Goal: Information Seeking & Learning: Learn about a topic

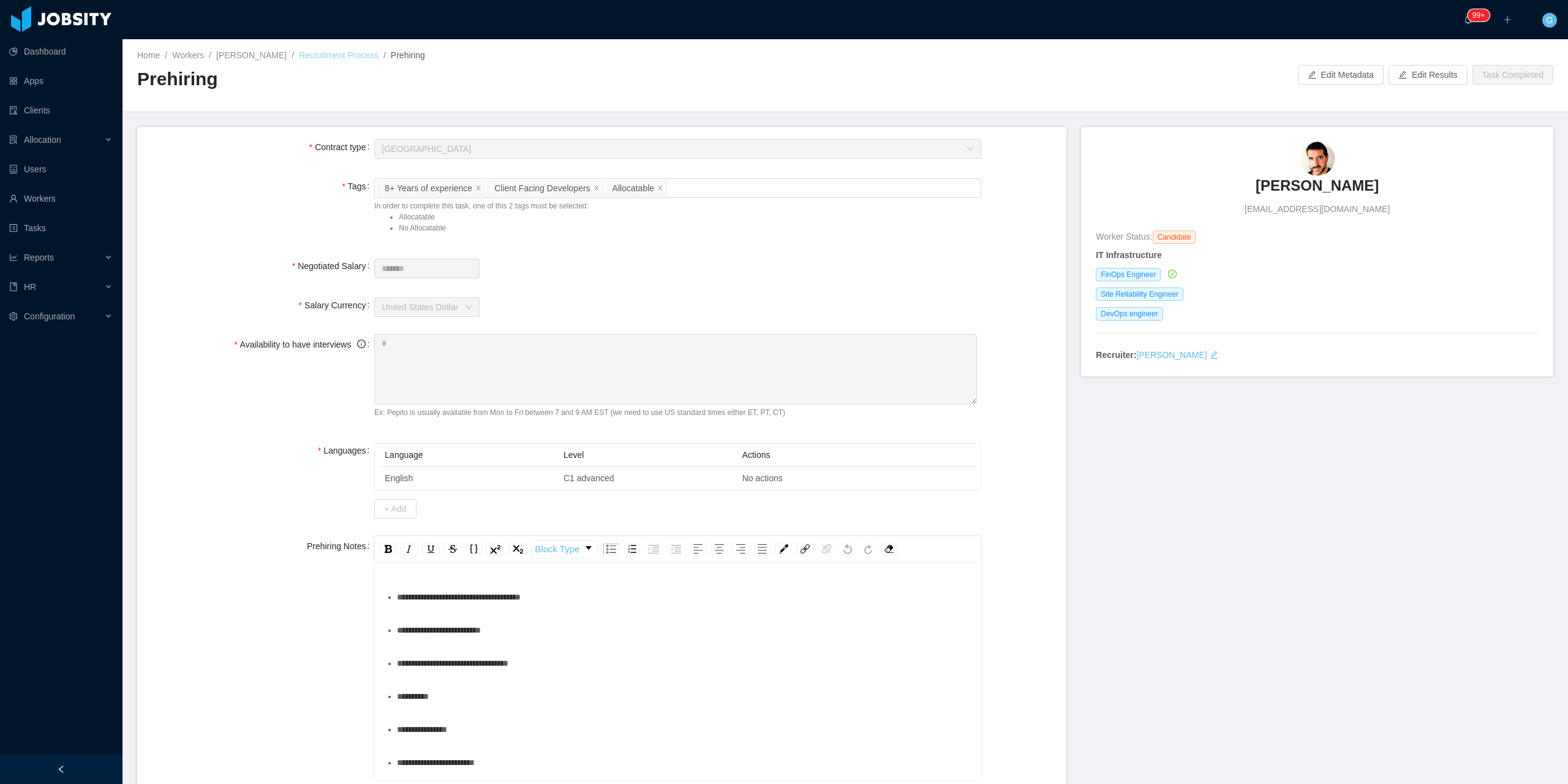
click at [262, 56] on div "Home / Workers / Edson Santos / Recruitment Process / Prehiring /" at bounding box center [491, 55] width 708 height 13
click at [1331, 174] on div "Edson Santos bernardsp@gmail.com" at bounding box center [1317, 178] width 443 height 74
click at [1327, 191] on h3 "Edson Santos" at bounding box center [1317, 186] width 123 height 20
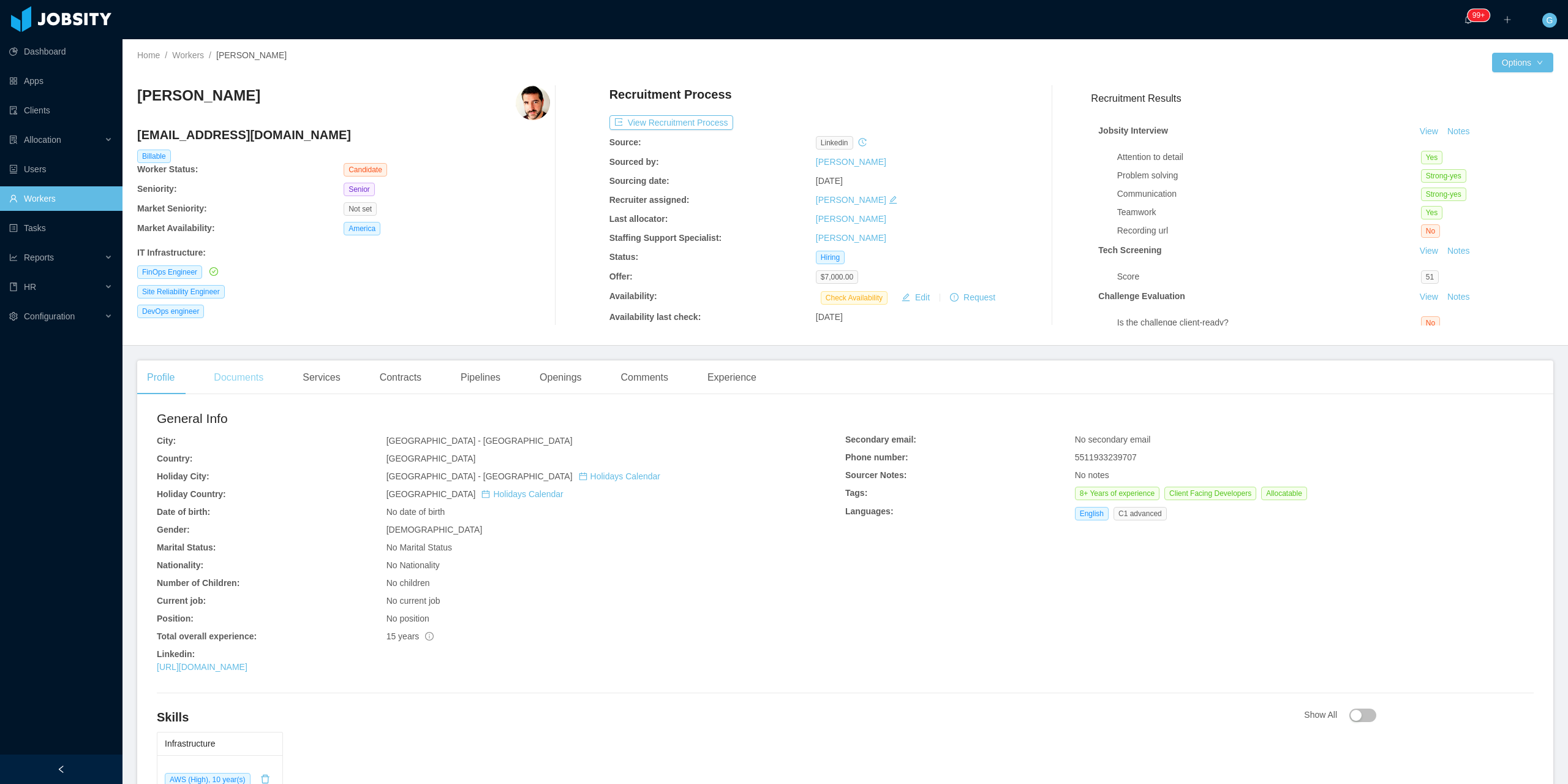
click at [220, 386] on div "Documents" at bounding box center [239, 377] width 69 height 34
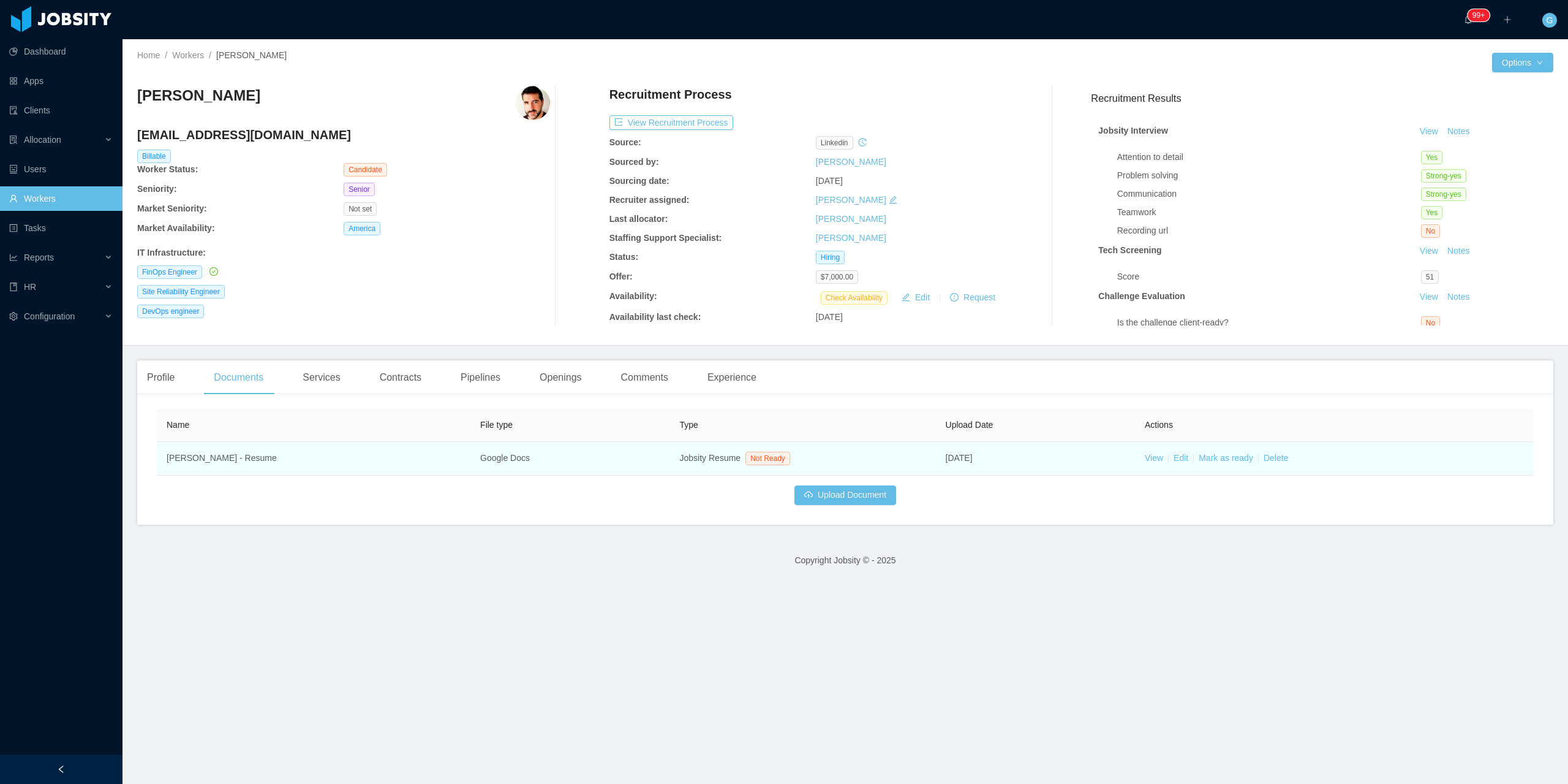
click at [1150, 450] on td "View Edit Mark as ready Delete" at bounding box center [1334, 458] width 398 height 34
click at [1150, 453] on link "View" at bounding box center [1154, 458] width 19 height 10
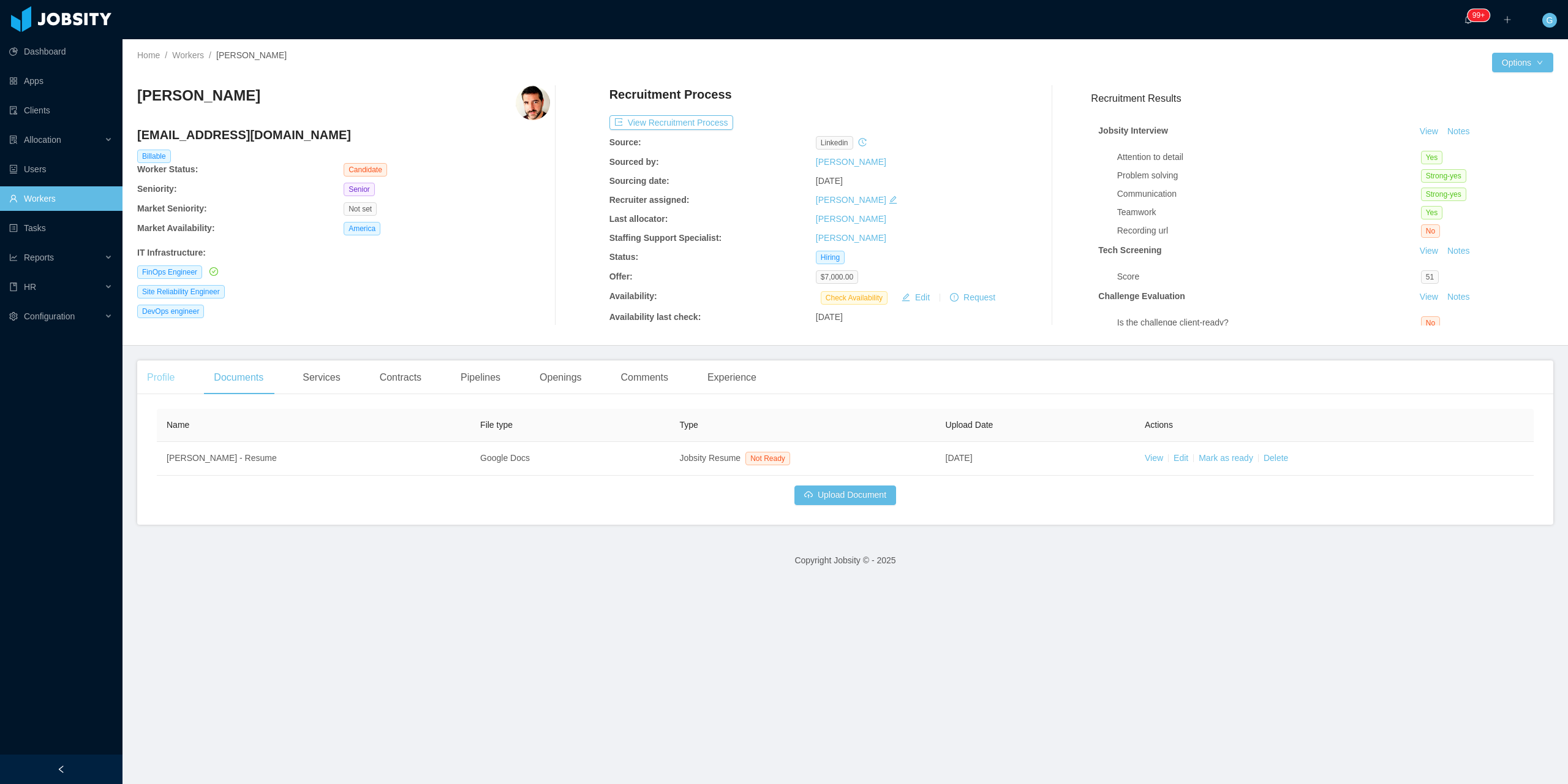
click at [160, 377] on div "Profile" at bounding box center [160, 377] width 47 height 34
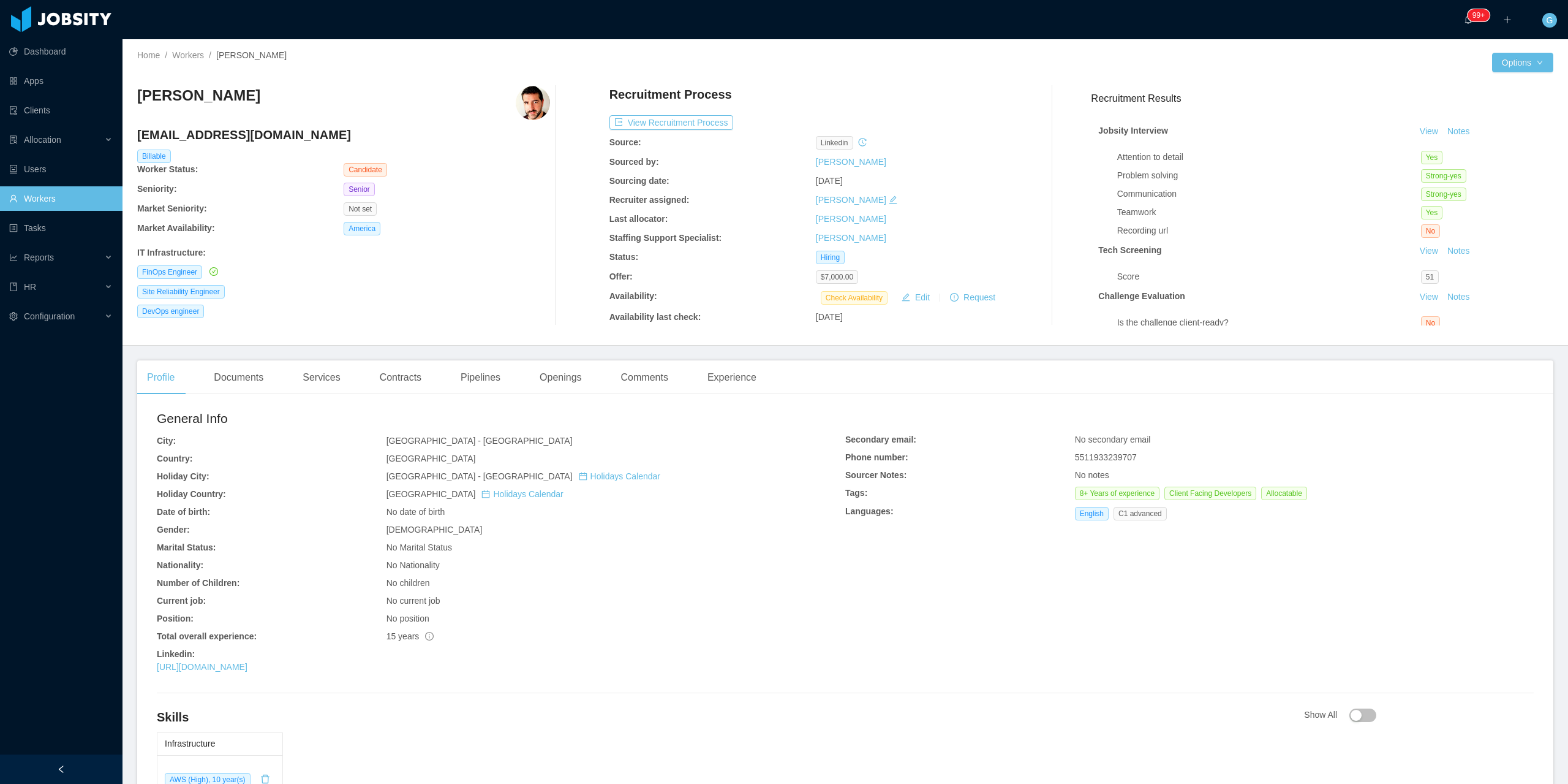
drag, startPoint x: 277, startPoint y: 675, endPoint x: 267, endPoint y: 675, distance: 10.0
click at [272, 675] on div "General Info City: São Paulo - São Paulo Country: Brazil Holiday City: São Paul…" at bounding box center [501, 543] width 689 height 270
click at [267, 675] on div "General Info City: São Paulo - São Paulo Country: Brazil Holiday City: São Paul…" at bounding box center [501, 543] width 689 height 270
click at [247, 665] on link "https://www.linkedin.com/in/bernardsp" at bounding box center [202, 667] width 91 height 10
click at [30, 190] on link "Workers" at bounding box center [61, 198] width 103 height 25
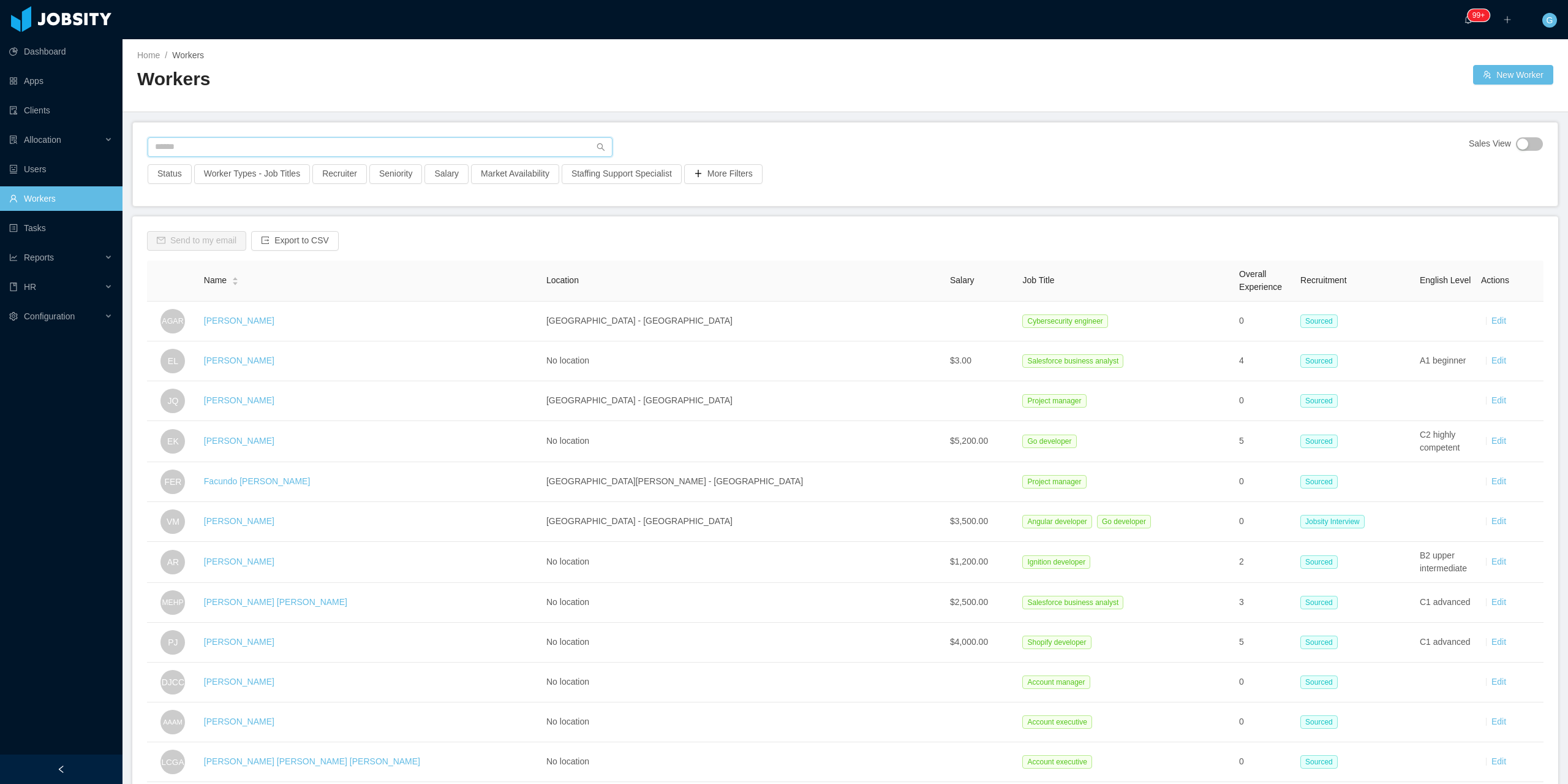
click at [190, 147] on input "text" at bounding box center [380, 147] width 465 height 20
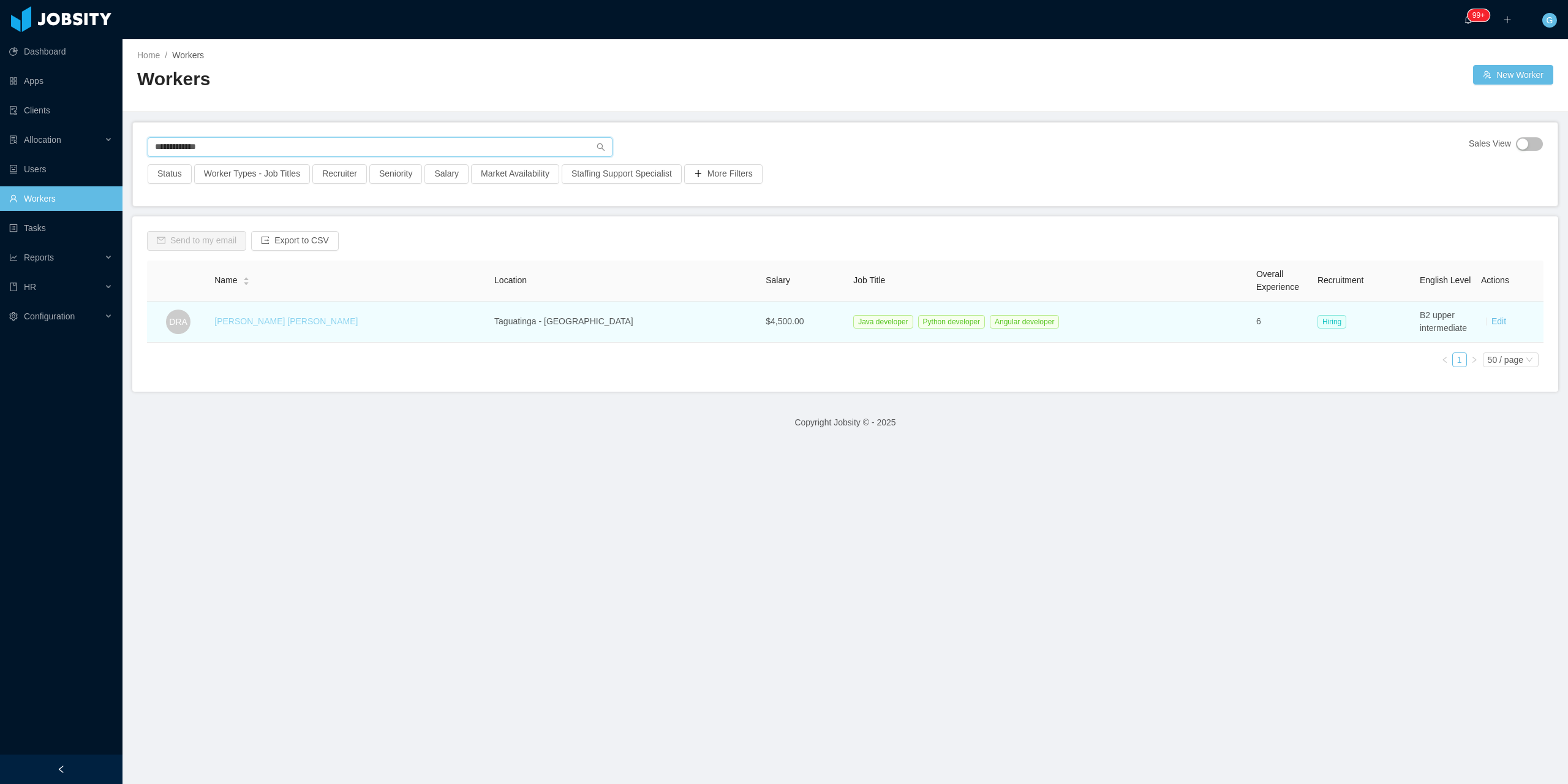
type input "**********"
click at [254, 318] on link "Daniel Ramos Aguiar" at bounding box center [286, 321] width 143 height 10
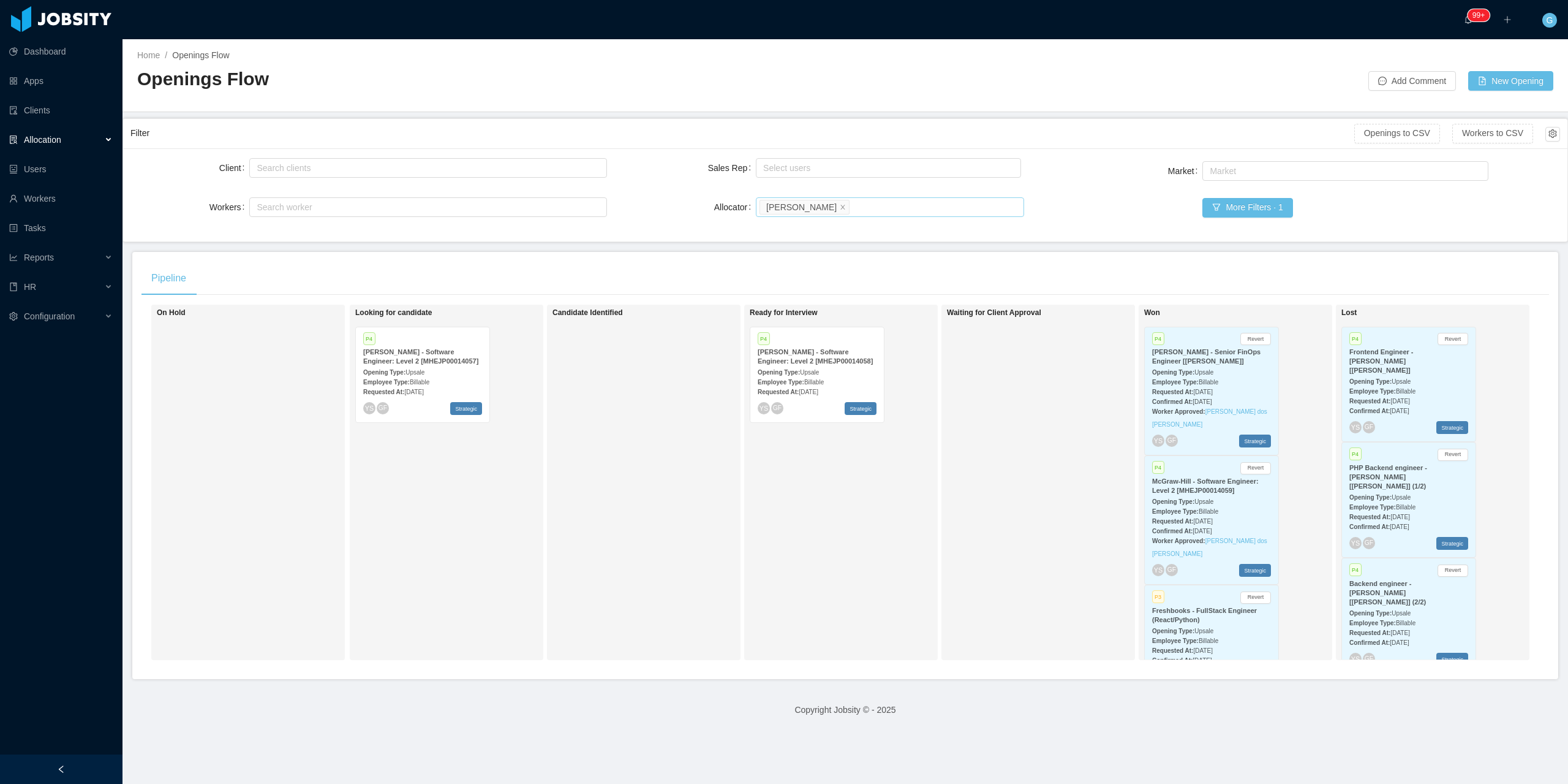
click at [910, 214] on div "Search allocators Guido Fernandez" at bounding box center [888, 207] width 257 height 19
type input "***"
click at [847, 229] on li "Luisa Romero" at bounding box center [885, 231] width 267 height 20
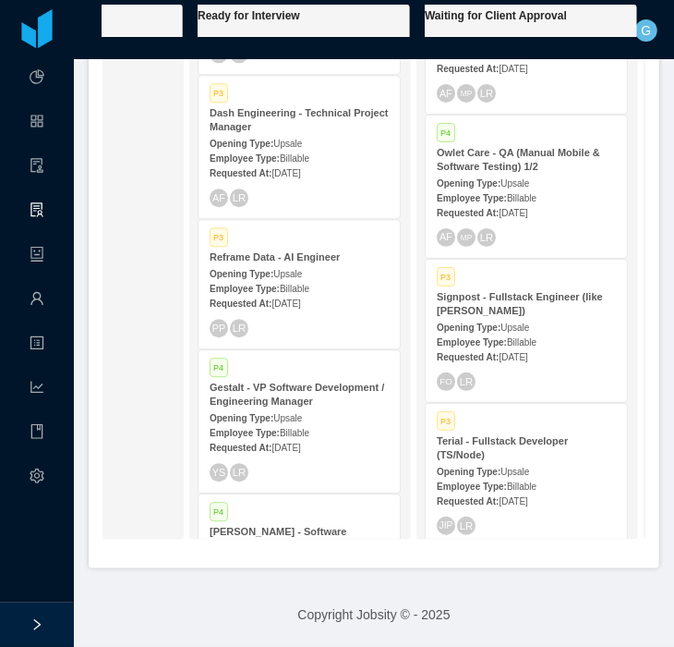
scroll to position [1464, 0]
click at [294, 438] on div "Requested At: Aug 29th, 2025" at bounding box center [299, 447] width 179 height 19
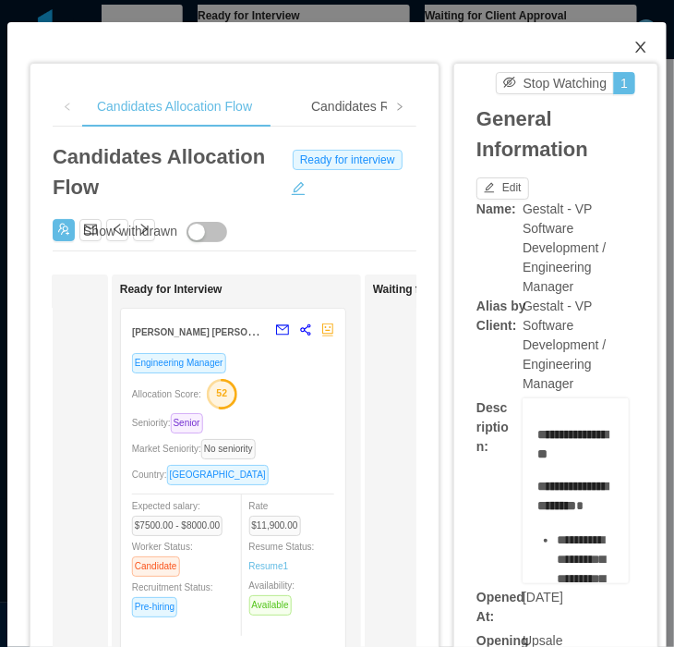
click at [645, 44] on span "Close" at bounding box center [641, 48] width 52 height 52
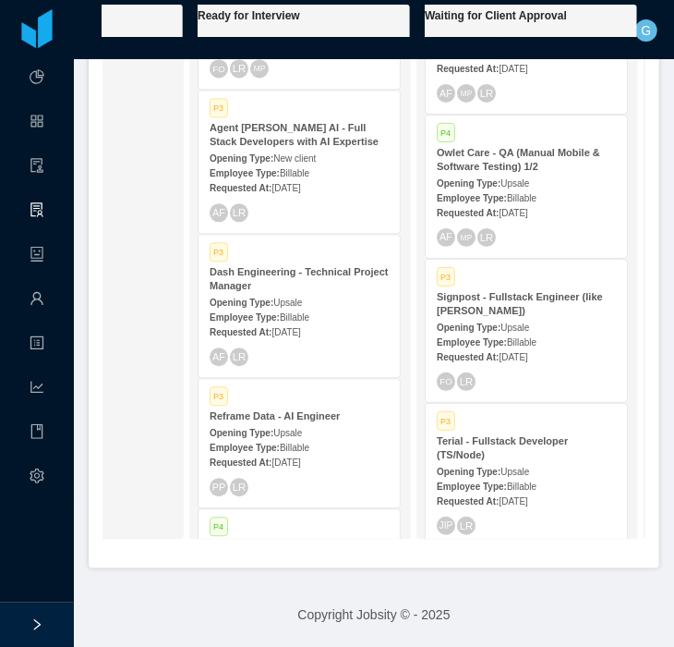
scroll to position [1305, 0]
click at [268, 337] on div "P3 Dash Engineering - Technical Project Manager Opening Type: Upsale Employee T…" at bounding box center [299, 307] width 201 height 142
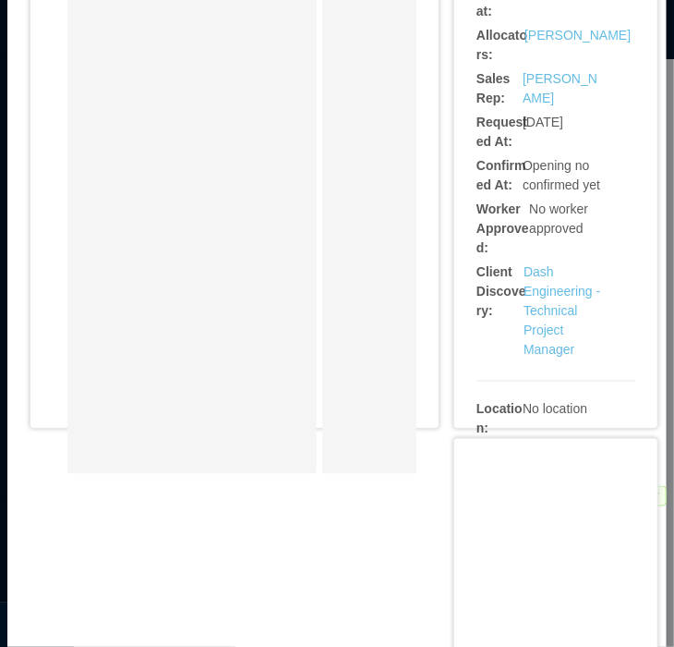
scroll to position [739, 0]
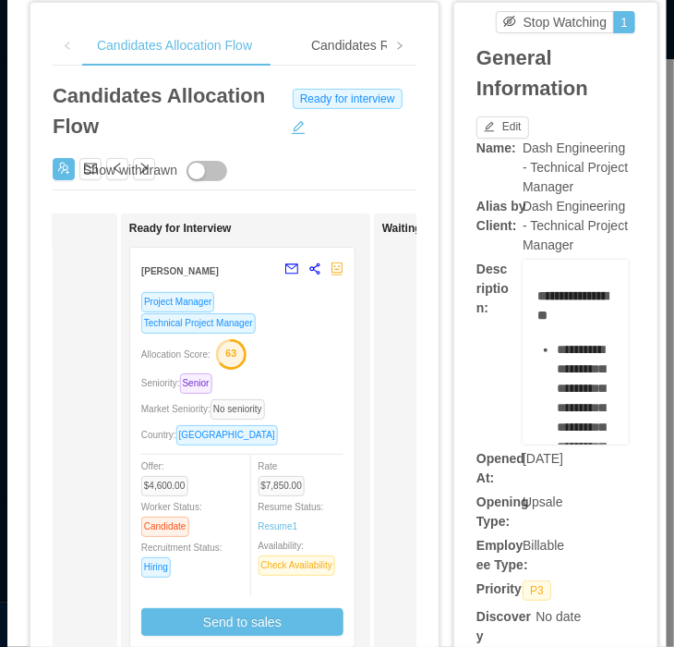
scroll to position [0, 0]
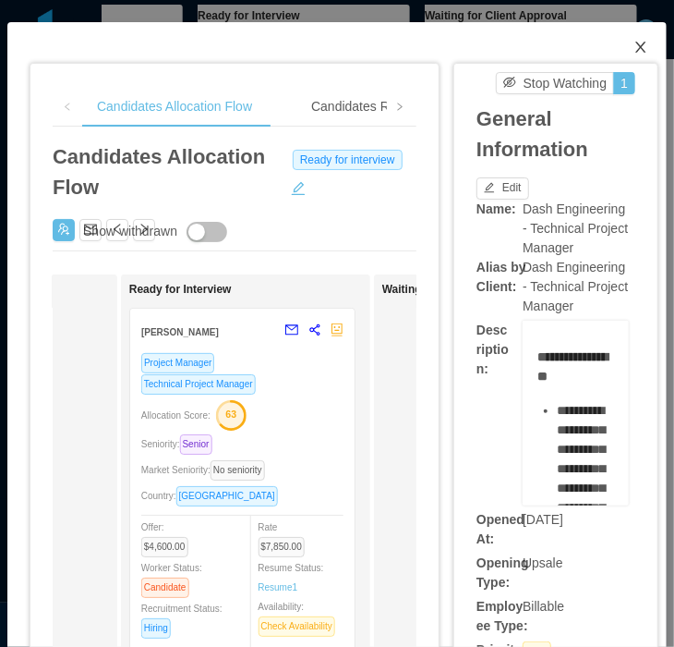
click at [632, 58] on span "Close" at bounding box center [641, 48] width 52 height 52
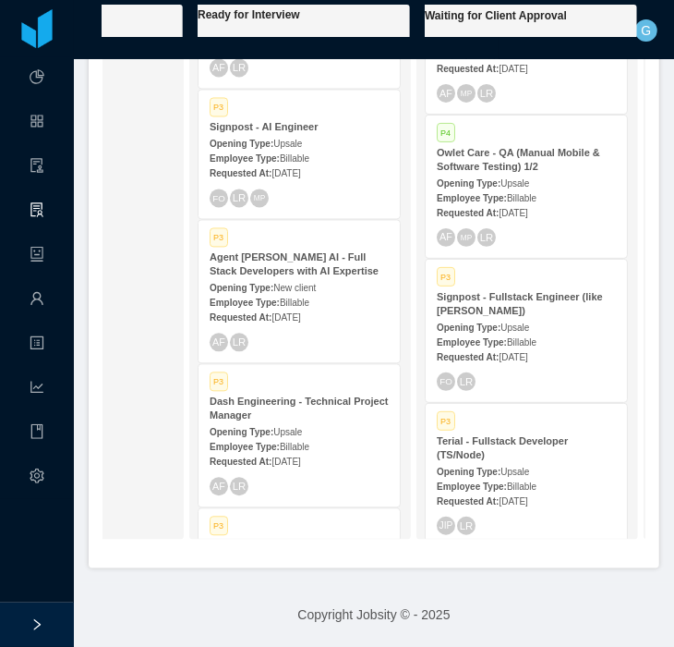
scroll to position [1147, 0]
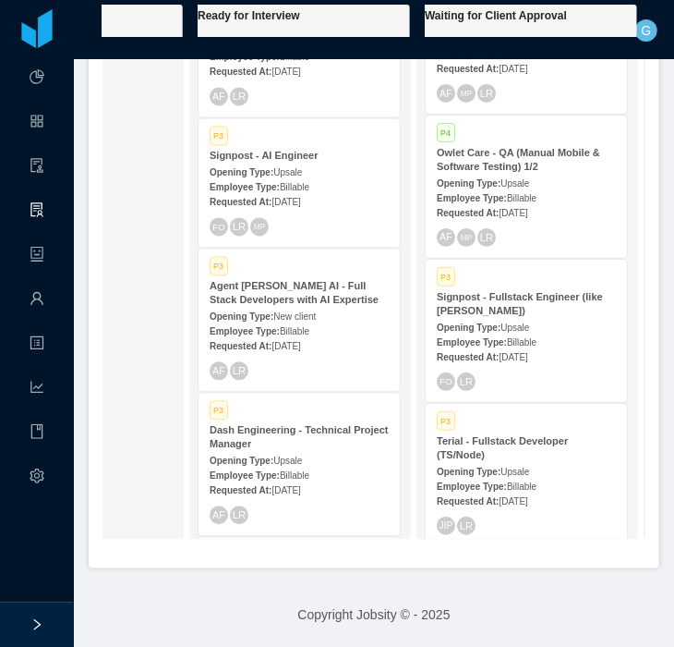
click at [285, 307] on div "Opening Type: New client" at bounding box center [299, 316] width 179 height 19
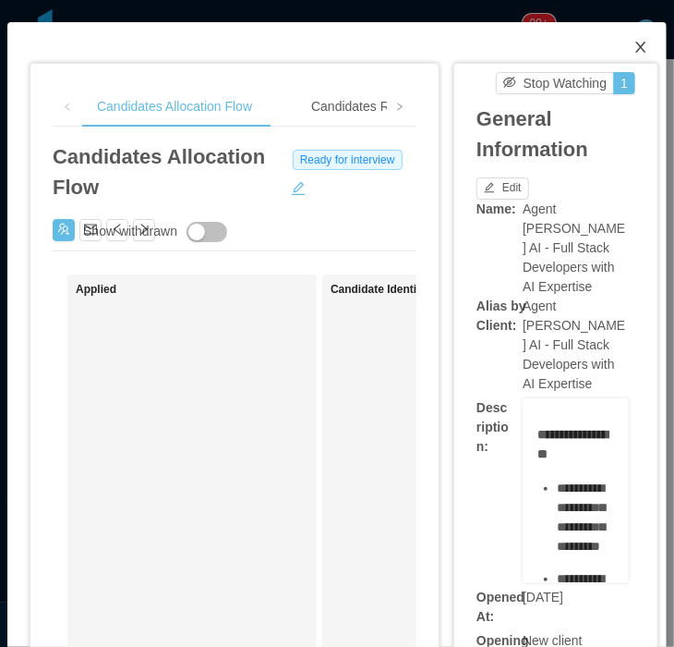
click at [637, 50] on icon "icon: close" at bounding box center [641, 47] width 15 height 15
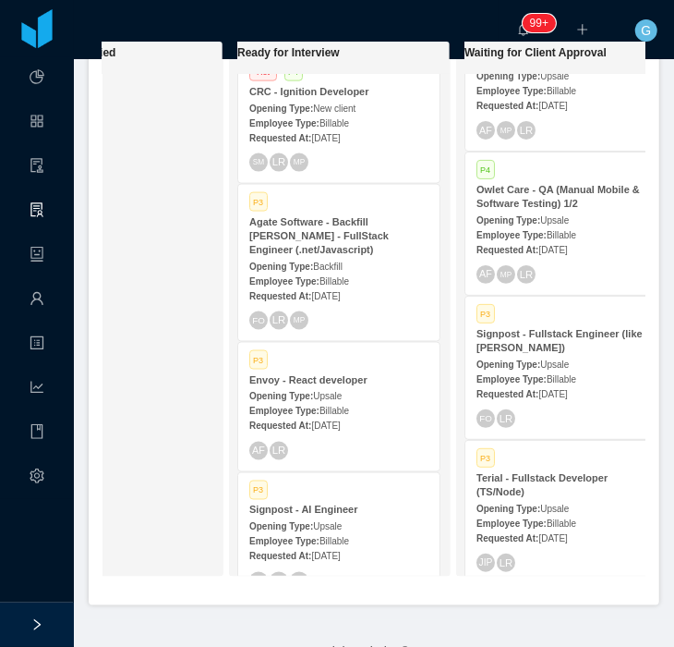
scroll to position [777, 0]
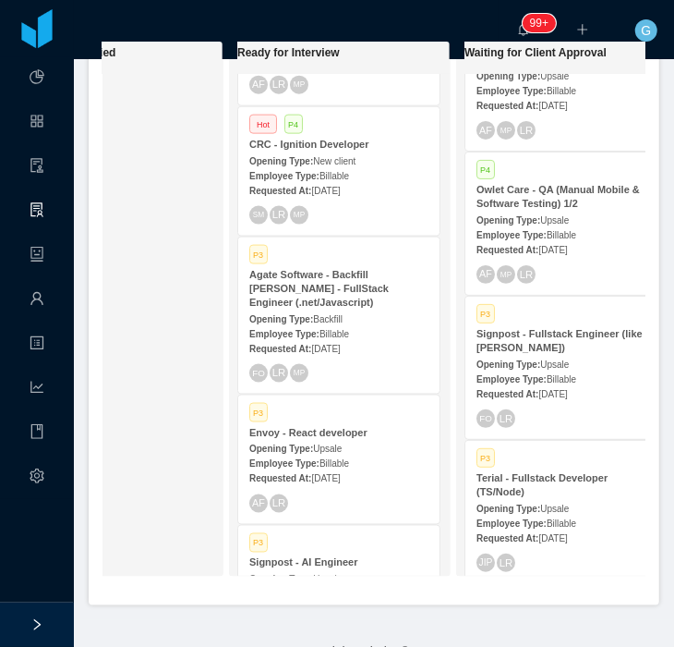
click at [358, 444] on div "Opening Type: Upsale" at bounding box center [338, 448] width 179 height 19
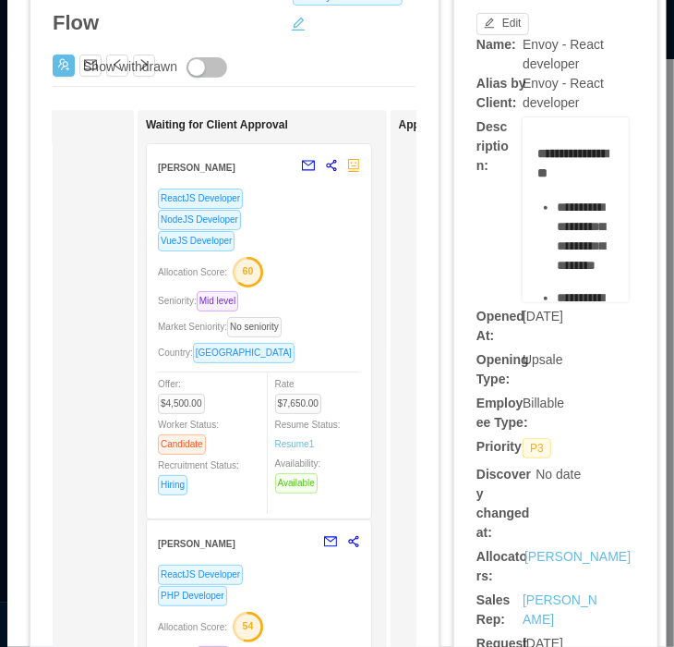
scroll to position [158, 0]
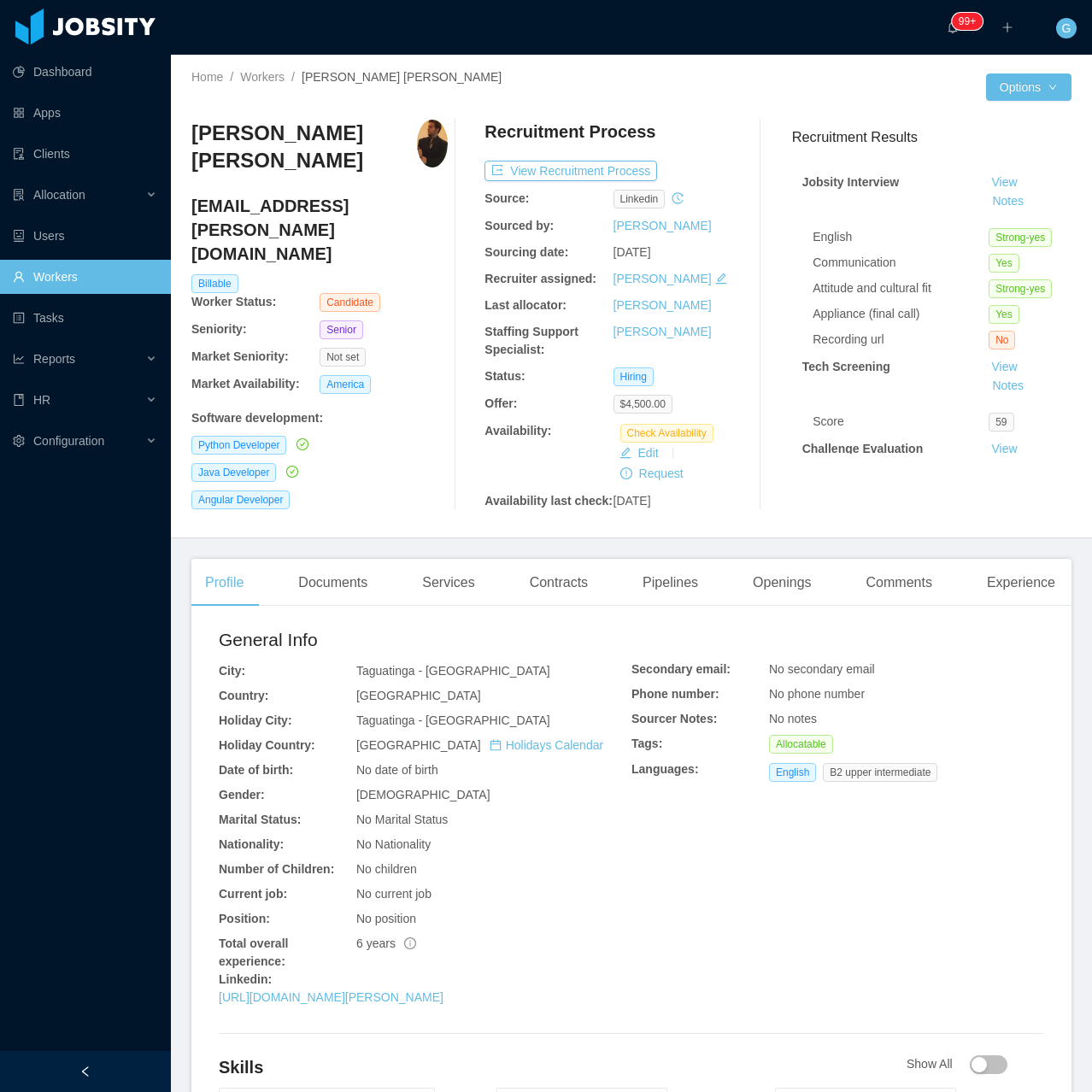
click at [339, 551] on main "Home / Workers / [PERSON_NAME] [PERSON_NAME] / Options [PERSON_NAME] [PERSON_NA…" at bounding box center [632, 573] width 921 height 1037
click at [316, 580] on div "Documents" at bounding box center [333, 583] width 96 height 48
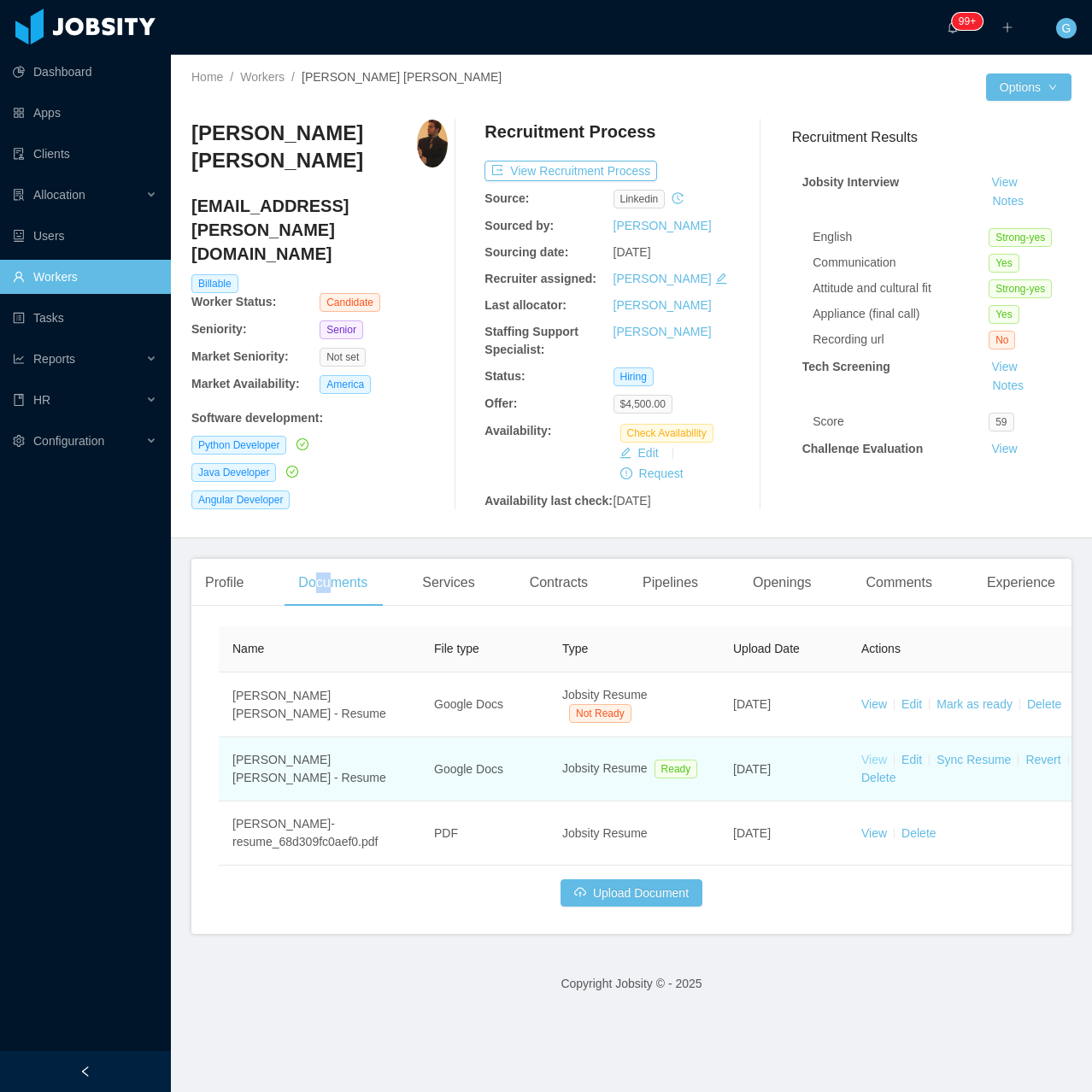
click at [878, 754] on link "View" at bounding box center [874, 759] width 26 height 14
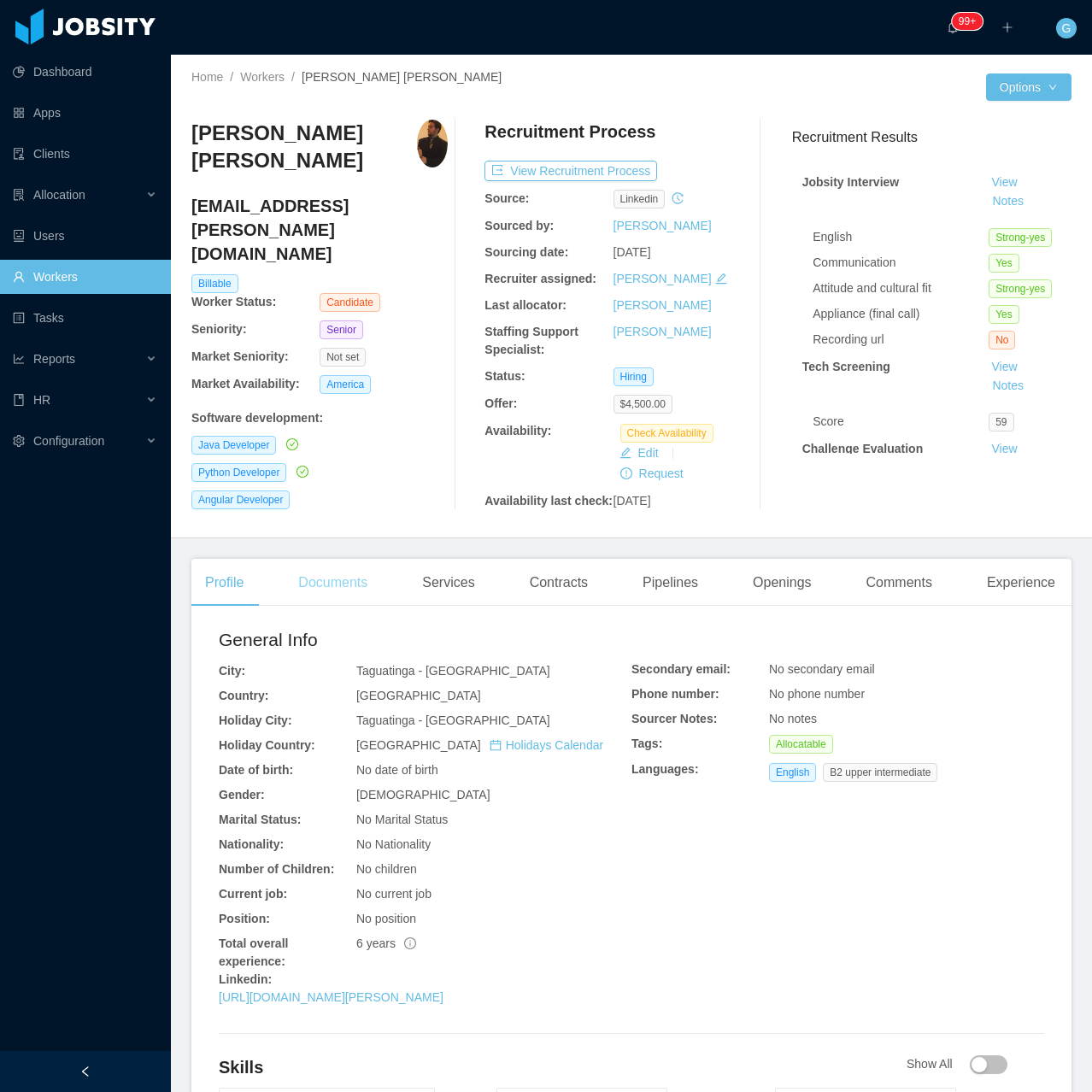
click at [327, 573] on div "Documents" at bounding box center [333, 583] width 96 height 48
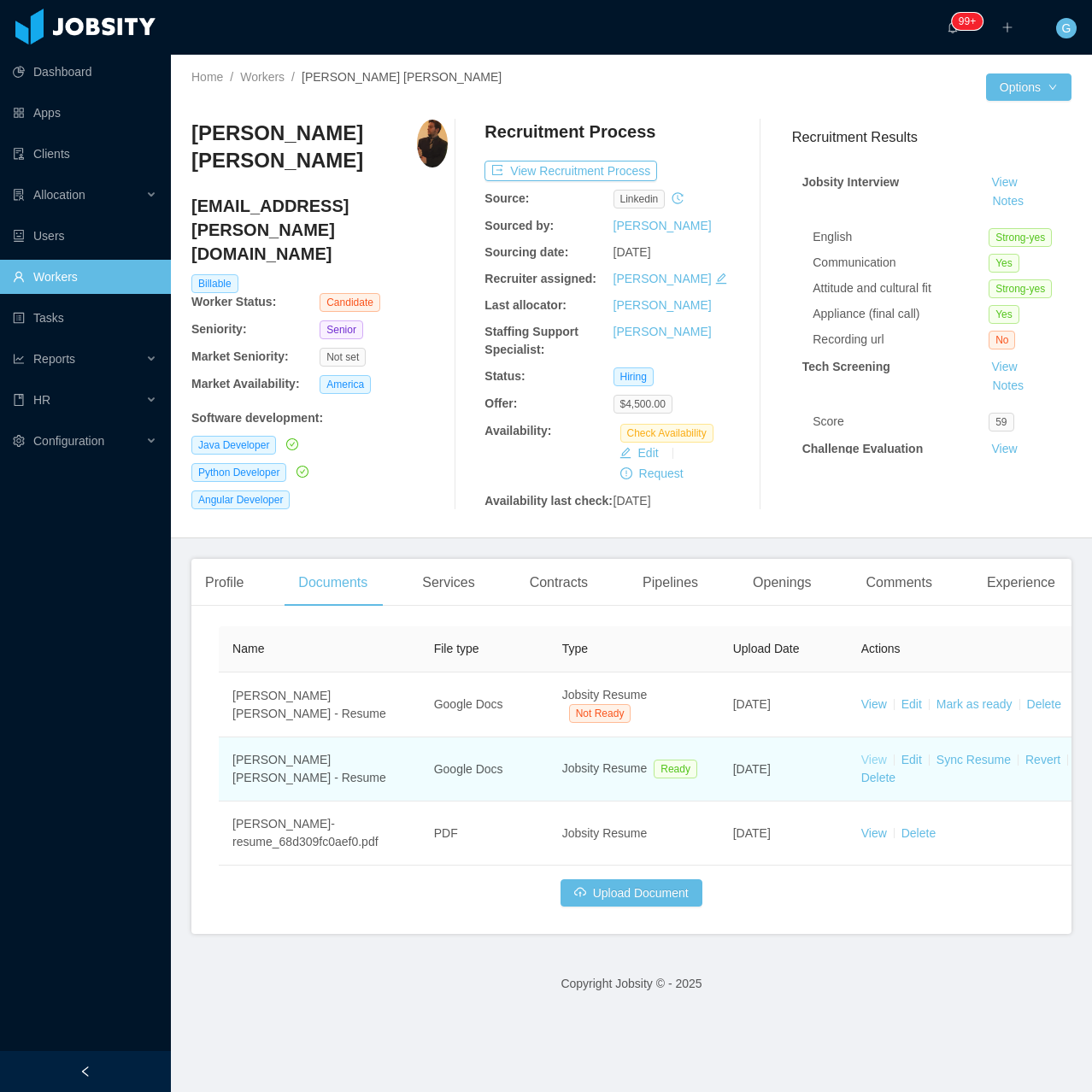
click at [885, 764] on link "View" at bounding box center [874, 759] width 26 height 14
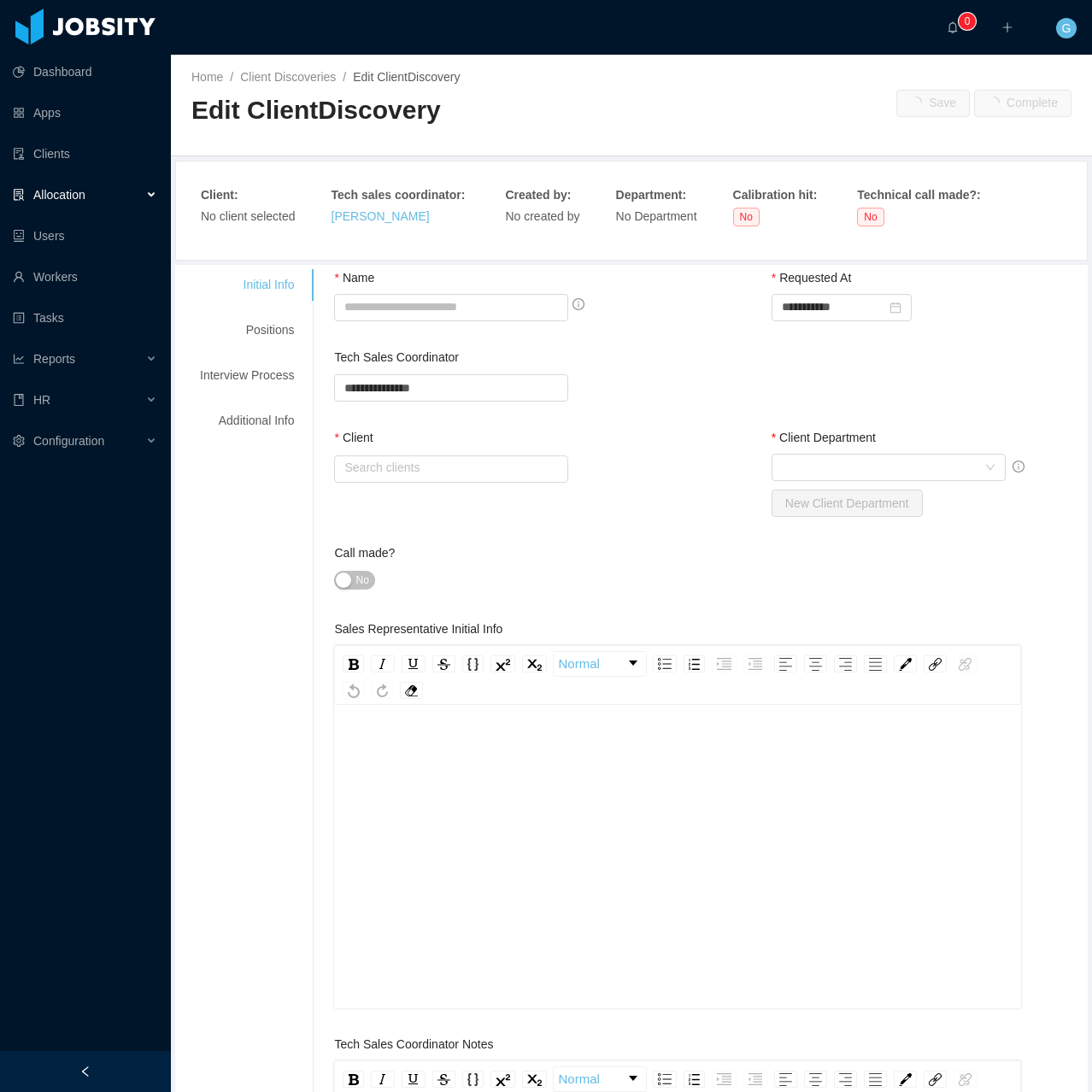
type input "**********"
type input "********"
type input "*"
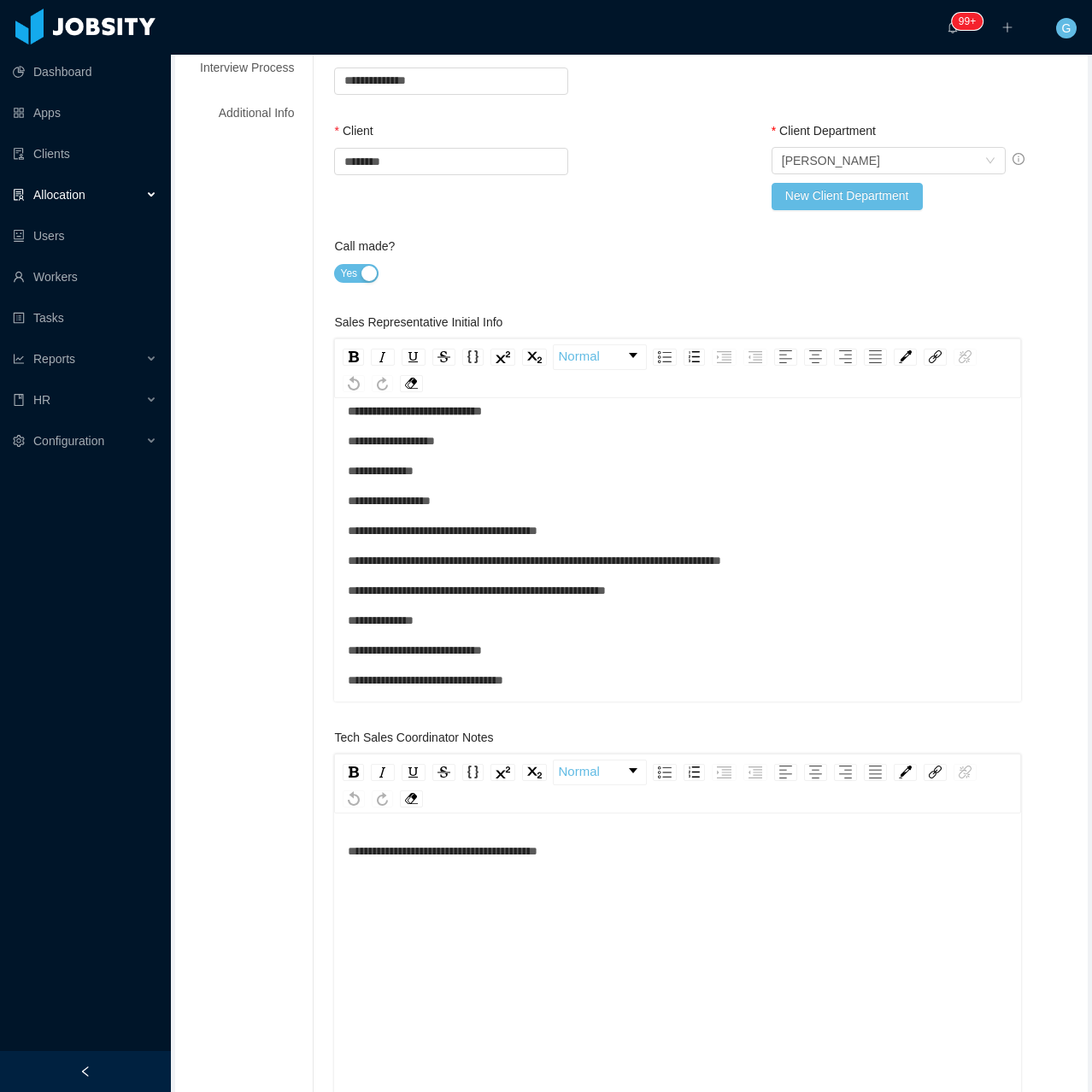
scroll to position [598, 0]
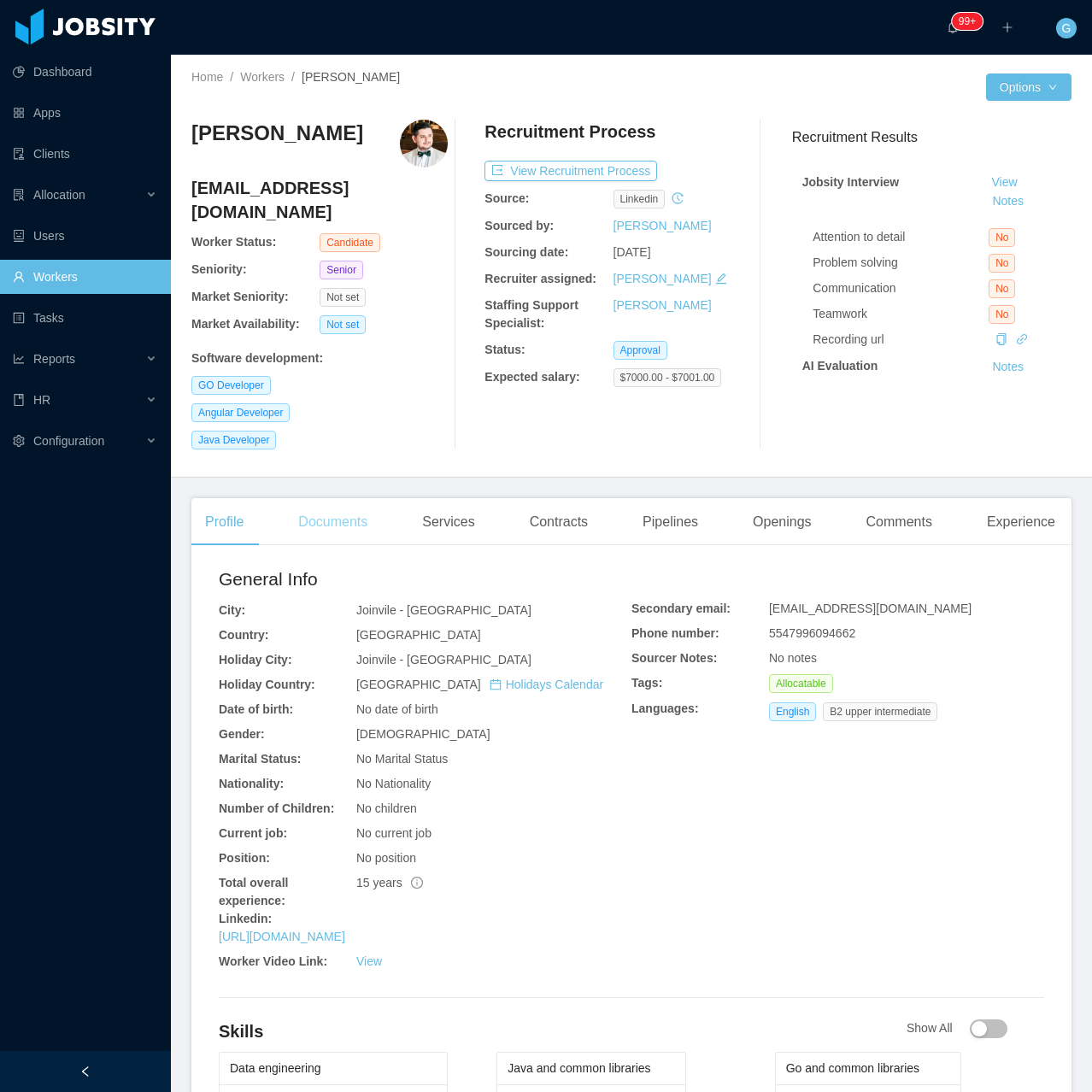
click at [320, 504] on div "Documents" at bounding box center [333, 522] width 96 height 48
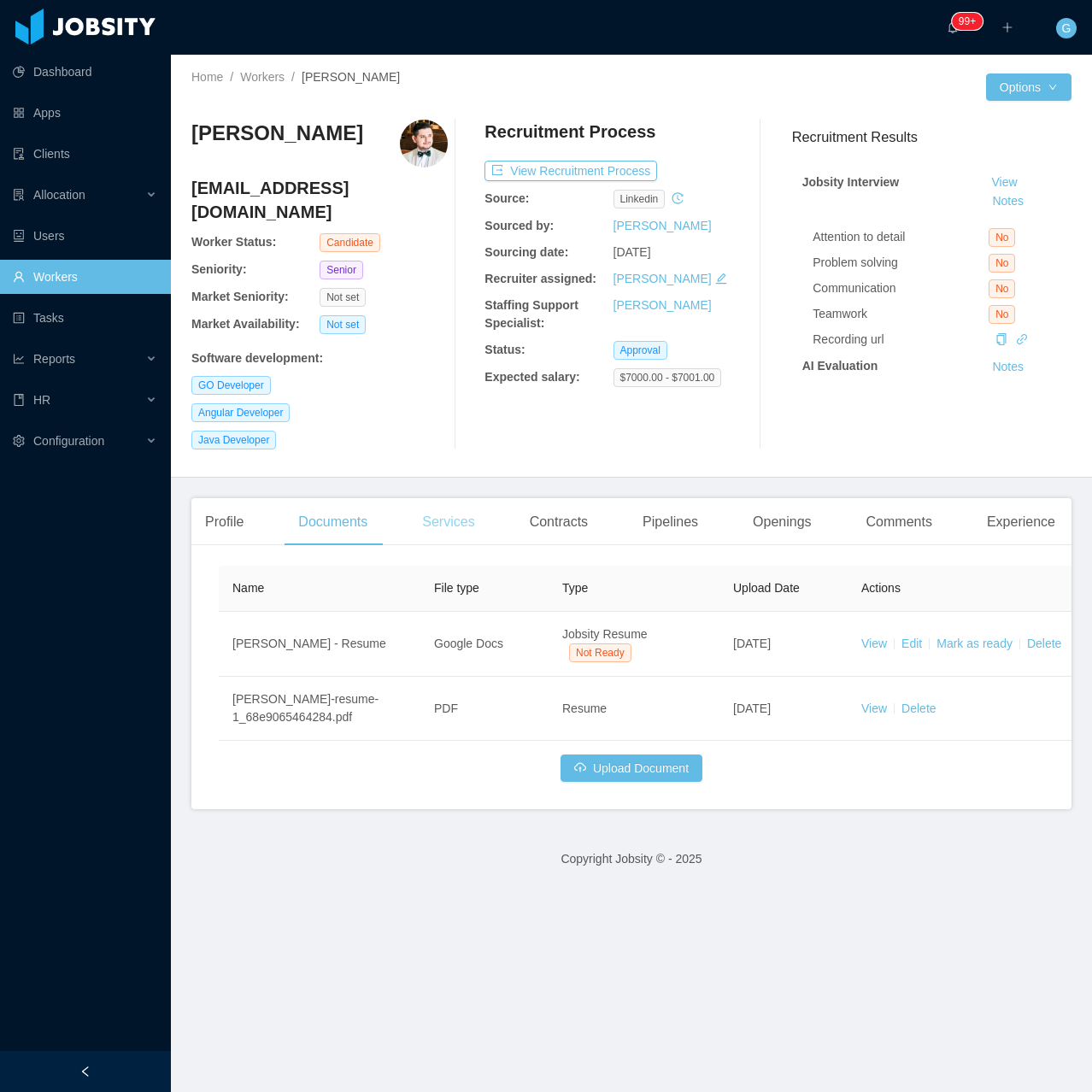
click at [452, 502] on div "Services" at bounding box center [448, 522] width 80 height 48
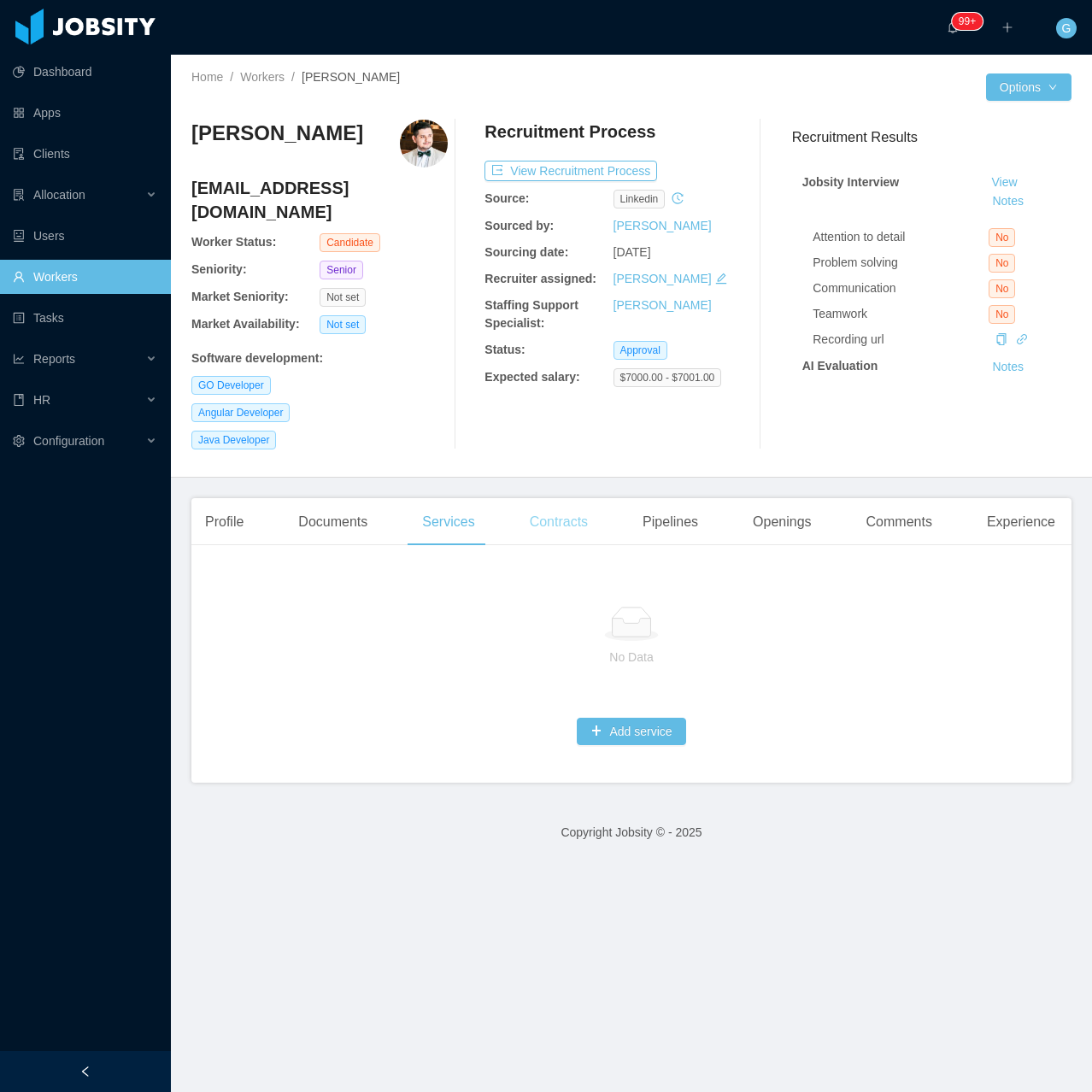
click at [576, 498] on div "Contracts" at bounding box center [558, 522] width 85 height 48
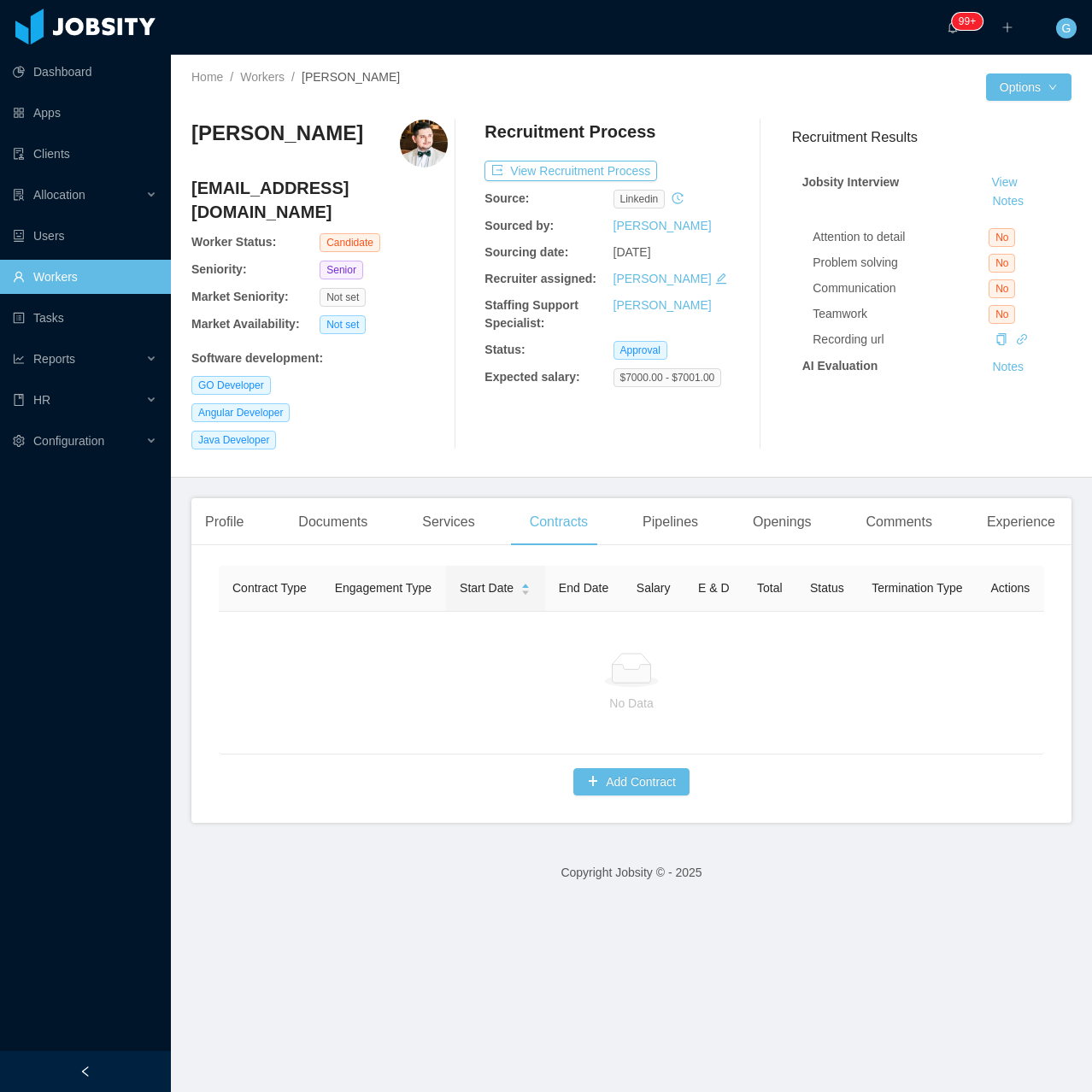
click at [393, 500] on div "Profile Documents Services Contracts Pipelines Openings Comments Experience" at bounding box center [630, 522] width 877 height 48
click at [363, 500] on div "Documents" at bounding box center [333, 522] width 96 height 48
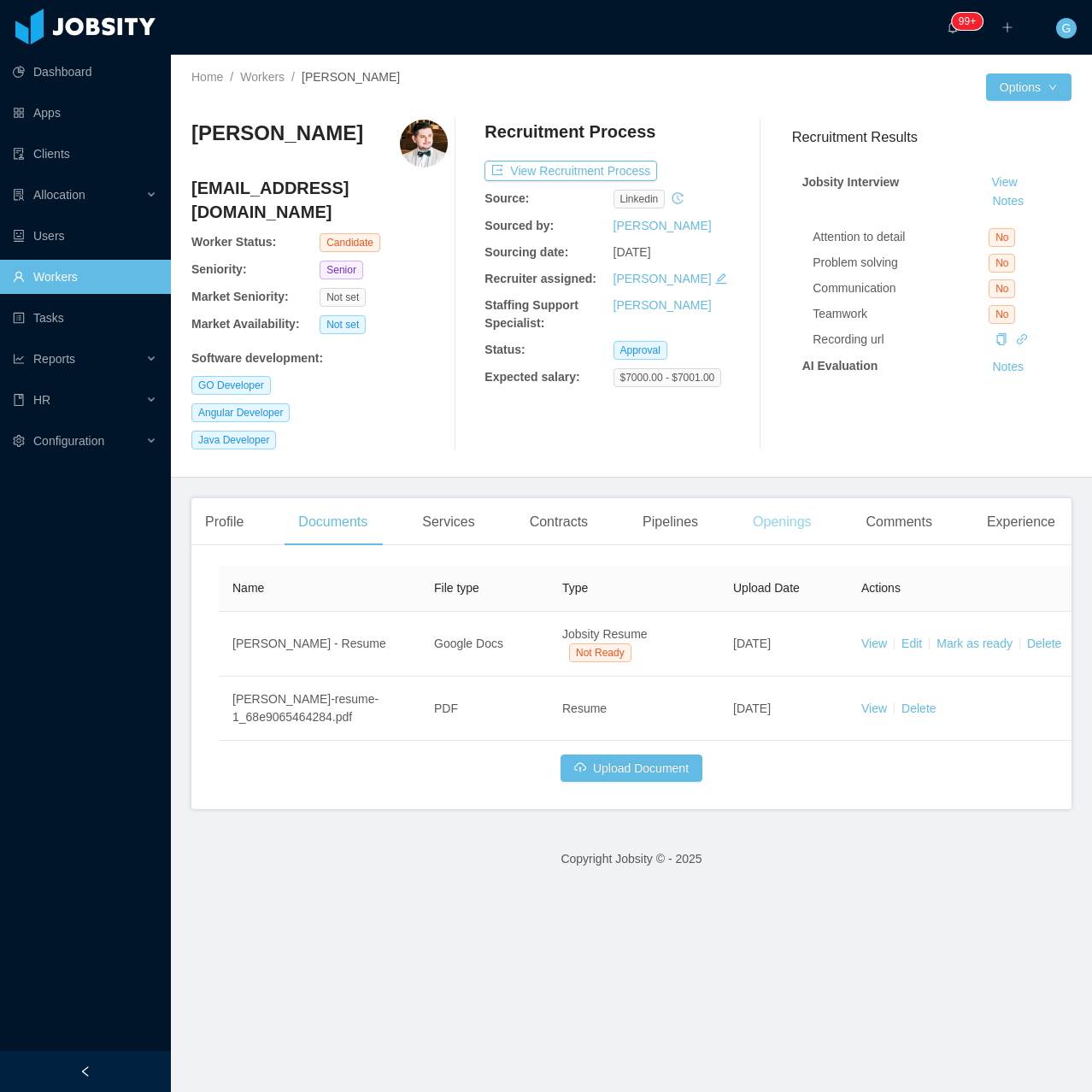
click at [791, 498] on div "Openings" at bounding box center [781, 522] width 86 height 48
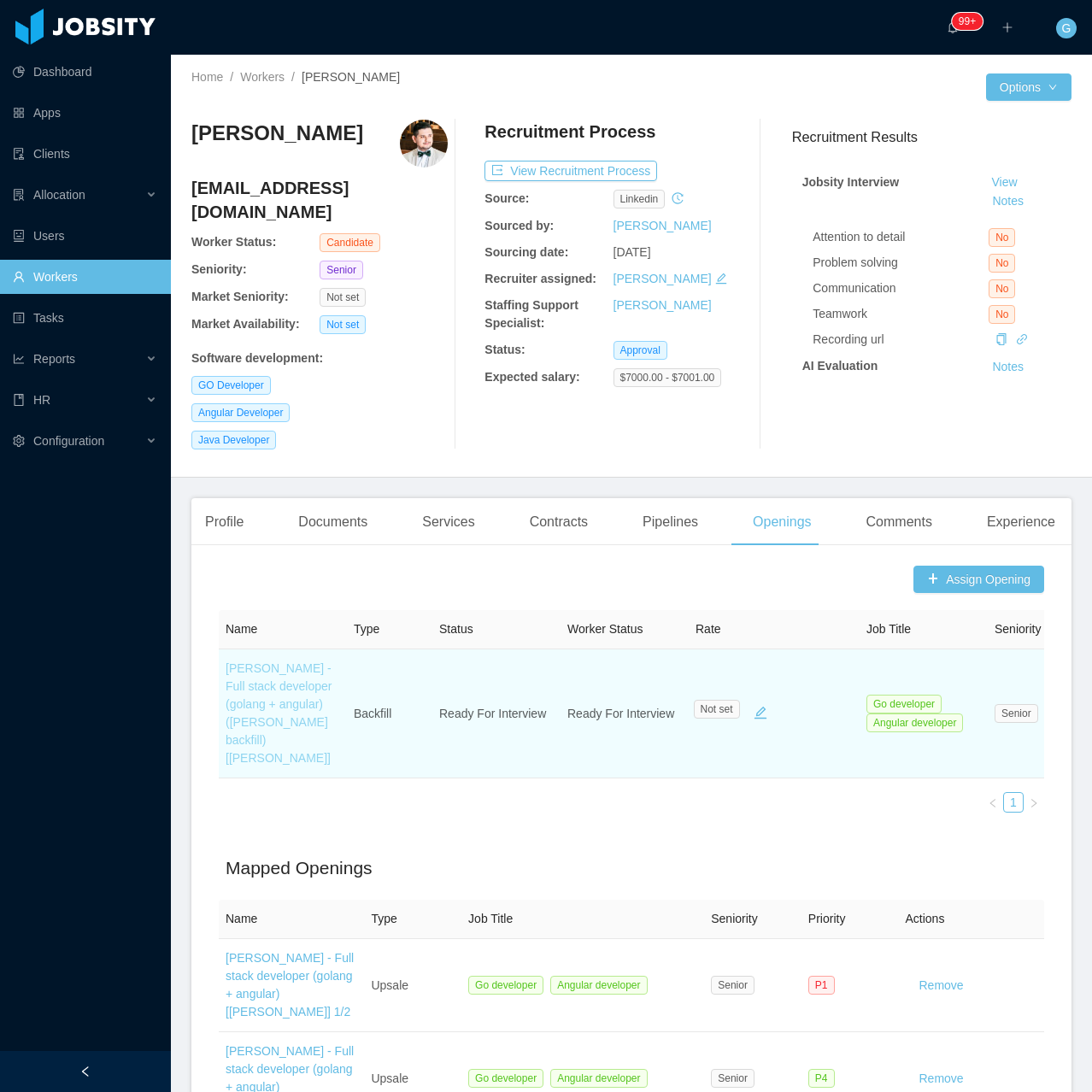
click at [269, 691] on link "[PERSON_NAME] - Full stack developer (golang + angular) ([PERSON_NAME] backfill…" at bounding box center [278, 713] width 106 height 104
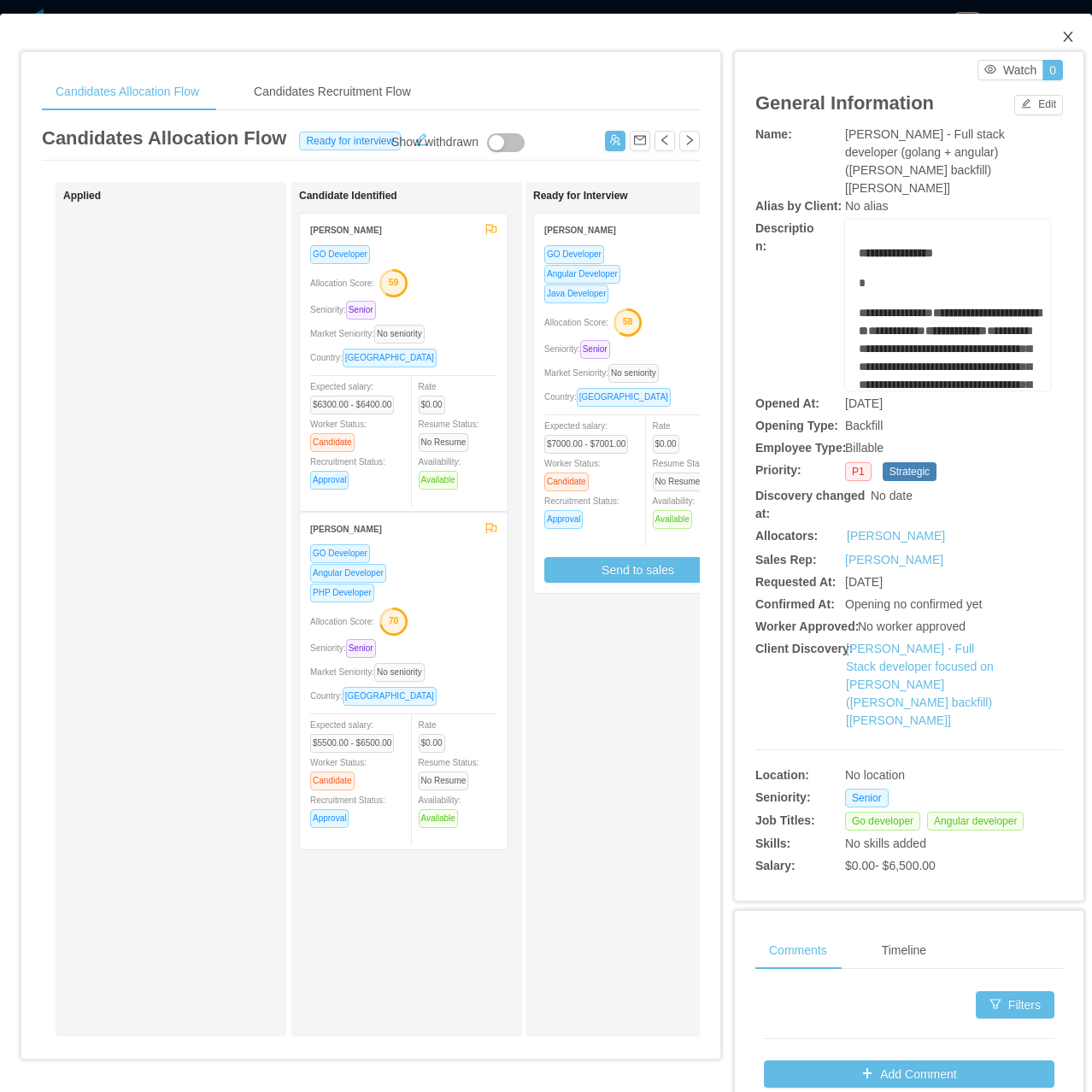
click at [1044, 31] on span "Close" at bounding box center [1068, 38] width 48 height 48
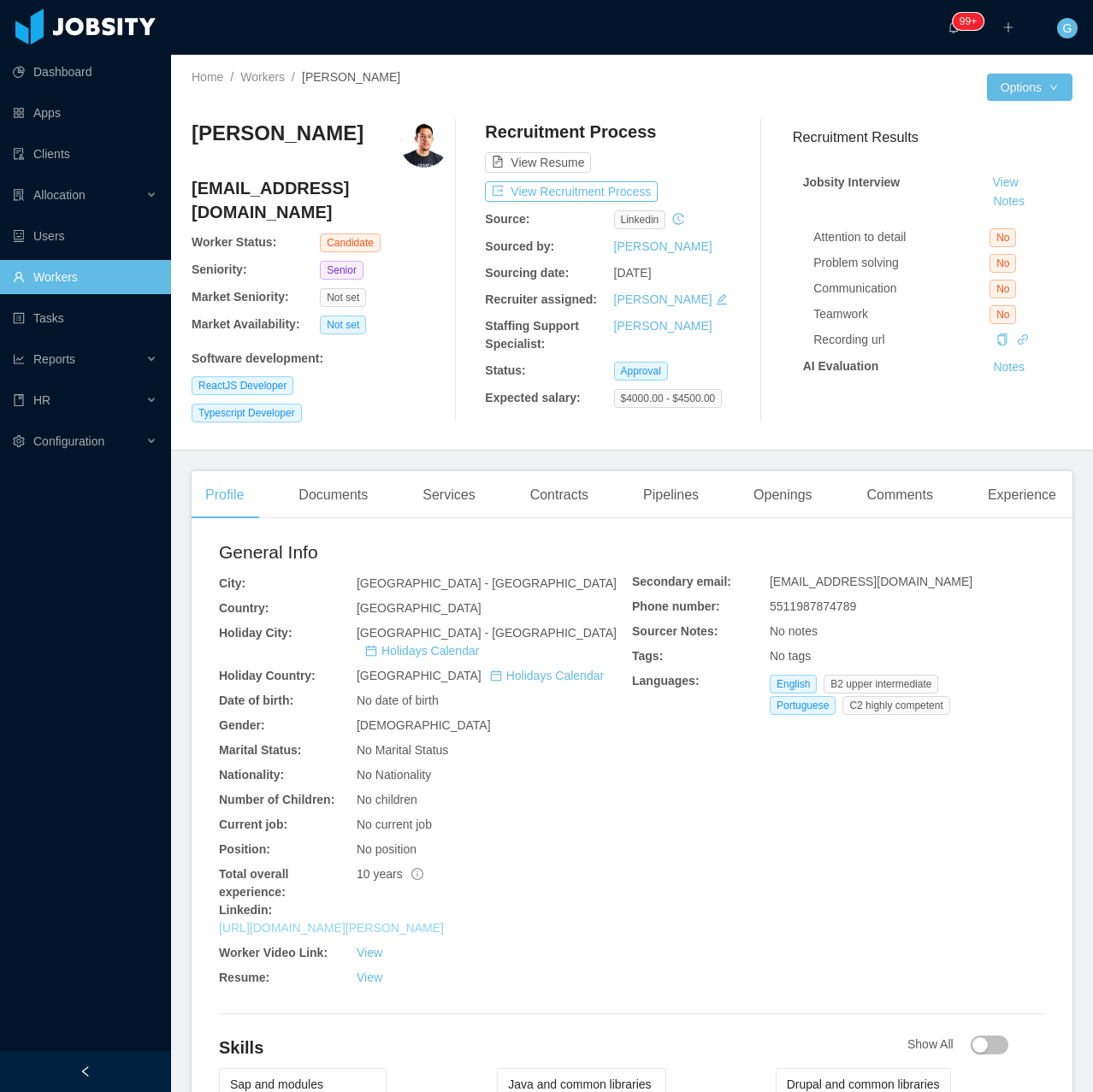
click at [416, 921] on link "[URL][DOMAIN_NAME][PERSON_NAME]" at bounding box center [331, 927] width 225 height 14
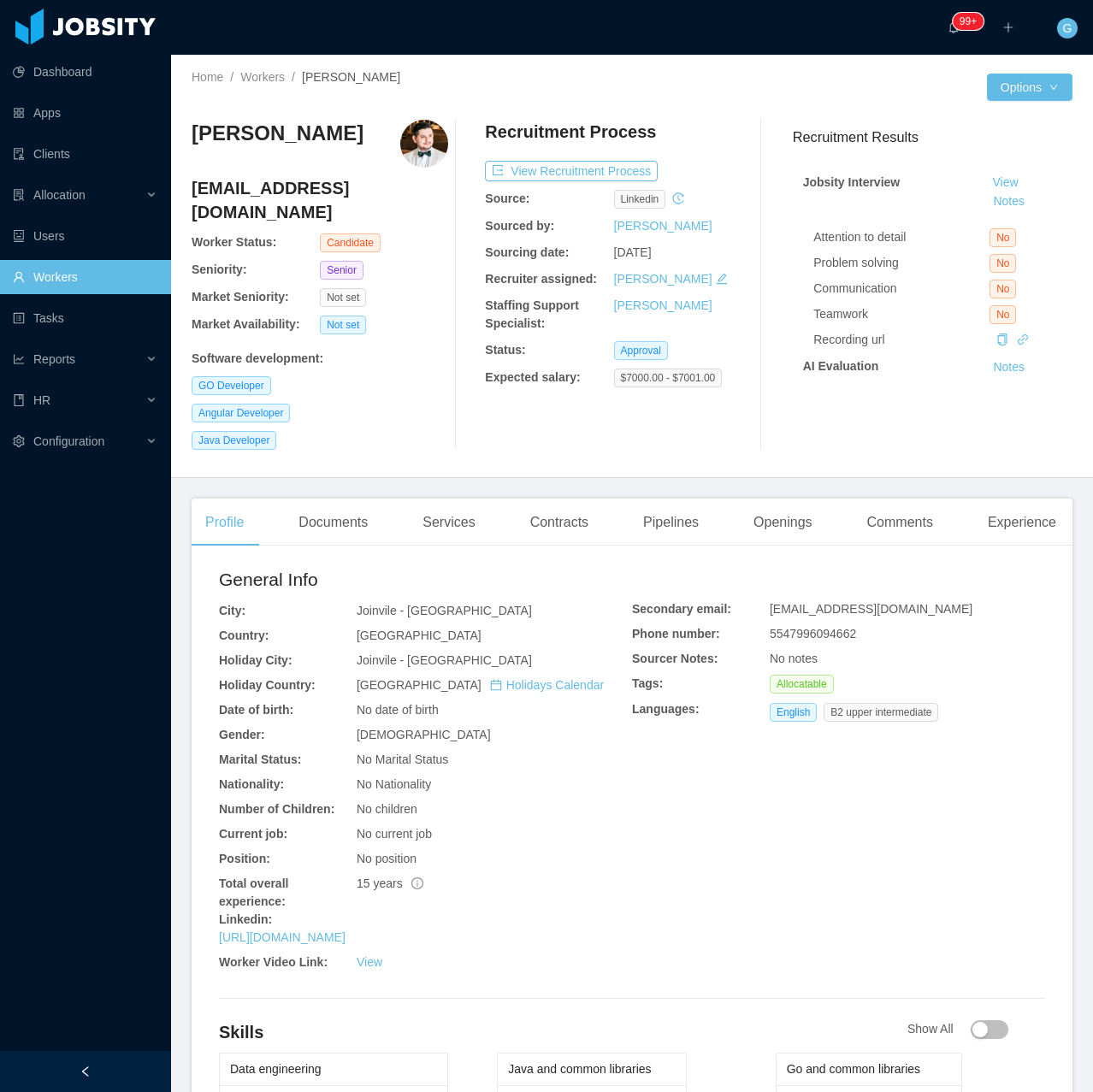
drag, startPoint x: 195, startPoint y: 149, endPoint x: 318, endPoint y: 129, distance: 124.6
click at [318, 129] on div "Toshiaki Ezaki" at bounding box center [278, 143] width 172 height 48
copy h3 "[PERSON_NAME]"
click at [765, 499] on div "Openings" at bounding box center [782, 523] width 86 height 48
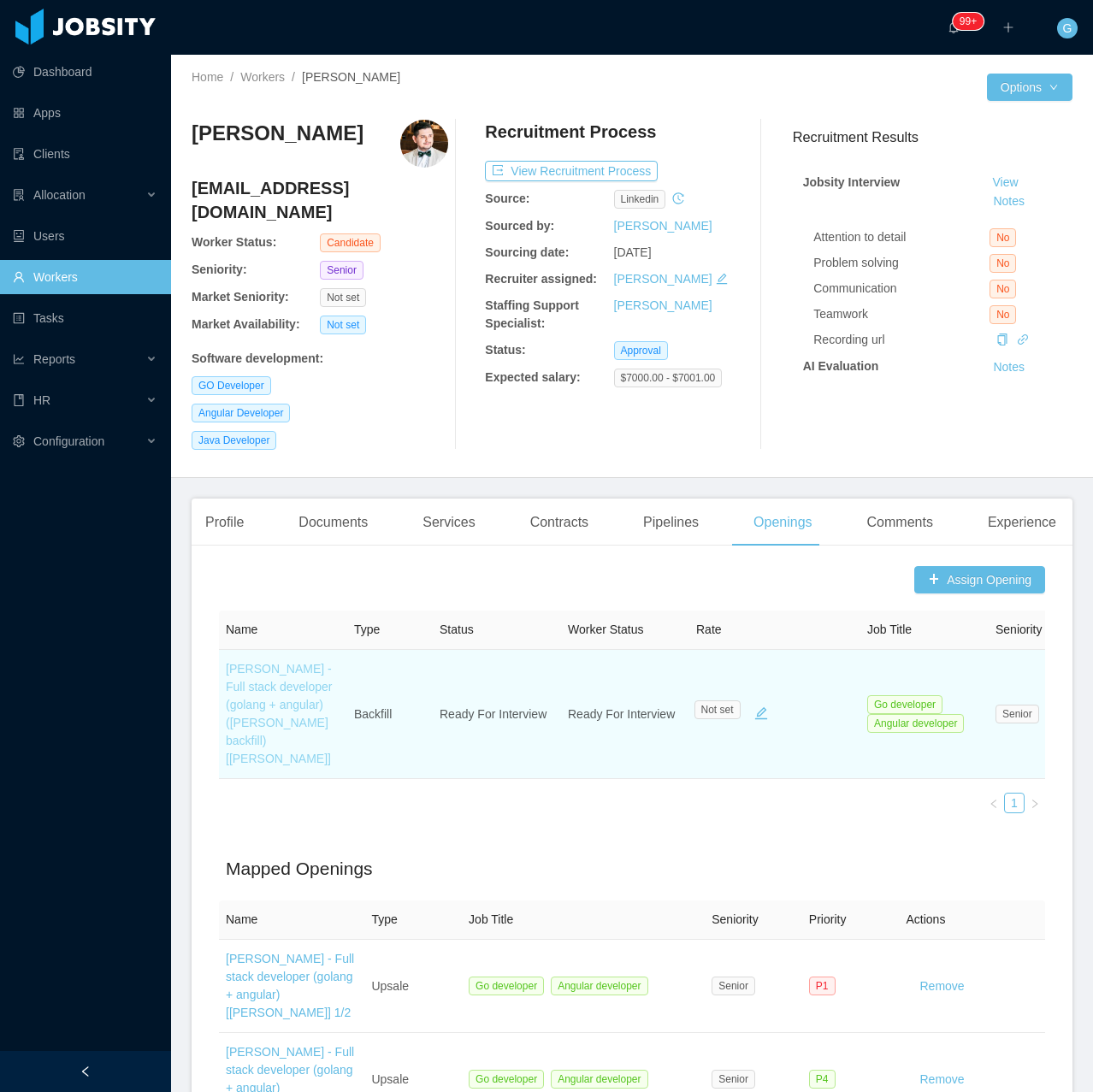
click at [290, 673] on link "[PERSON_NAME] - Full stack developer (golang + angular) ([PERSON_NAME] backfill…" at bounding box center [279, 714] width 106 height 104
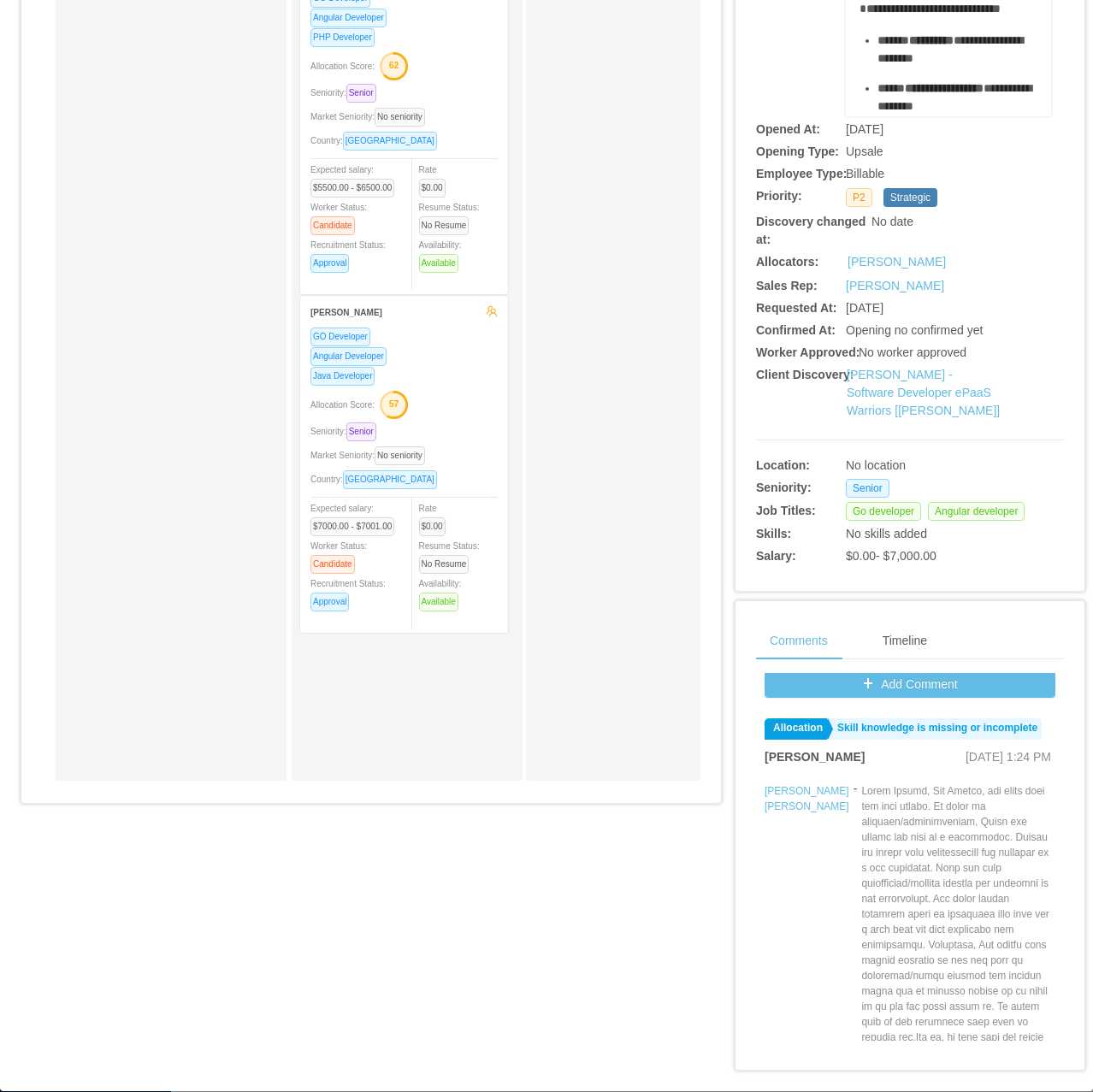
scroll to position [85, 0]
